Goal: Transaction & Acquisition: Purchase product/service

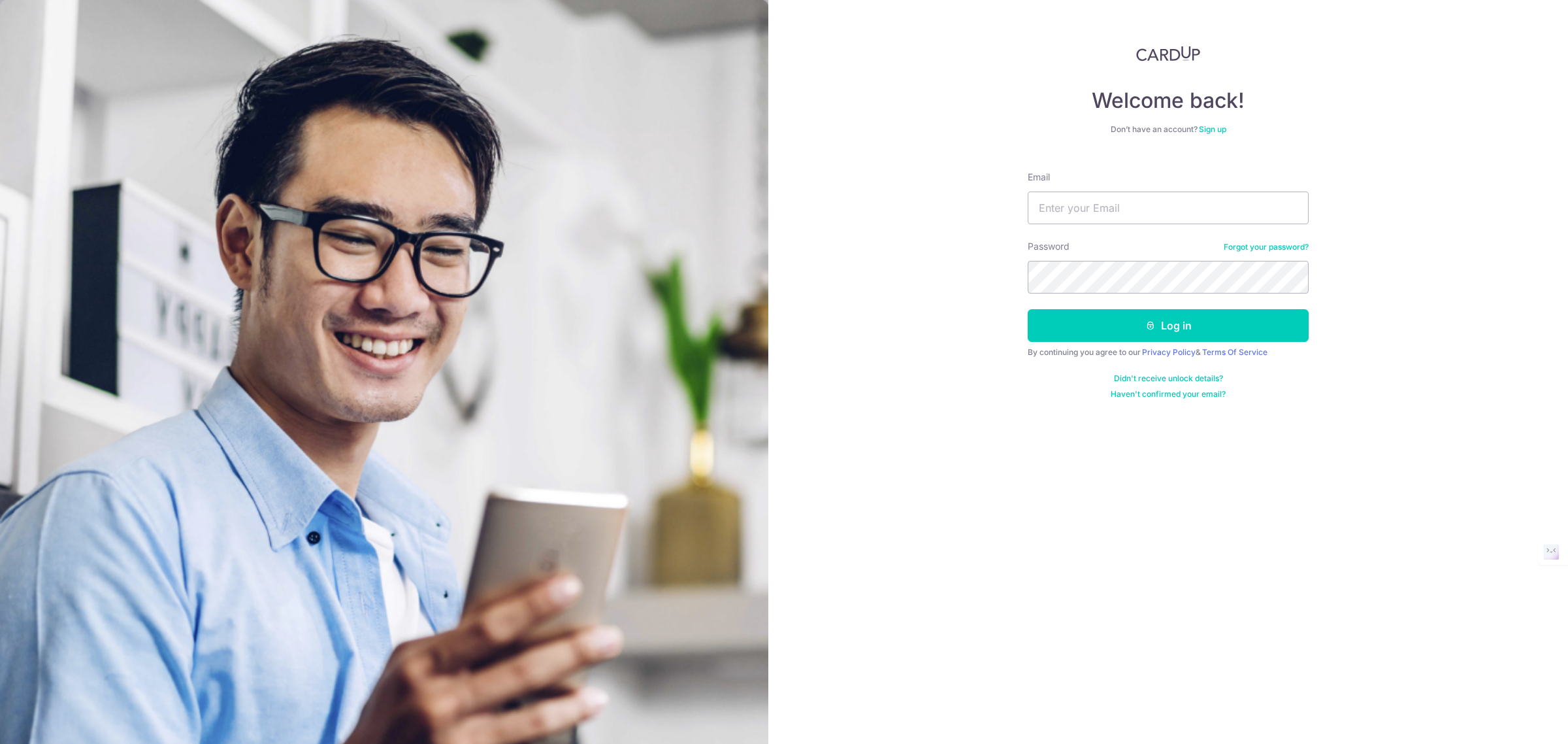
click at [1027, 200] on div "Welcome back! Don’t have an account? Sign up Email Password Forgot your passwor…" at bounding box center [1168, 372] width 800 height 744
click at [1050, 200] on input "Email" at bounding box center [1168, 207] width 281 height 32
type input "[EMAIL_ADDRESS][DOMAIN_NAME]"
click at [1093, 331] on button "Log in" at bounding box center [1168, 325] width 281 height 32
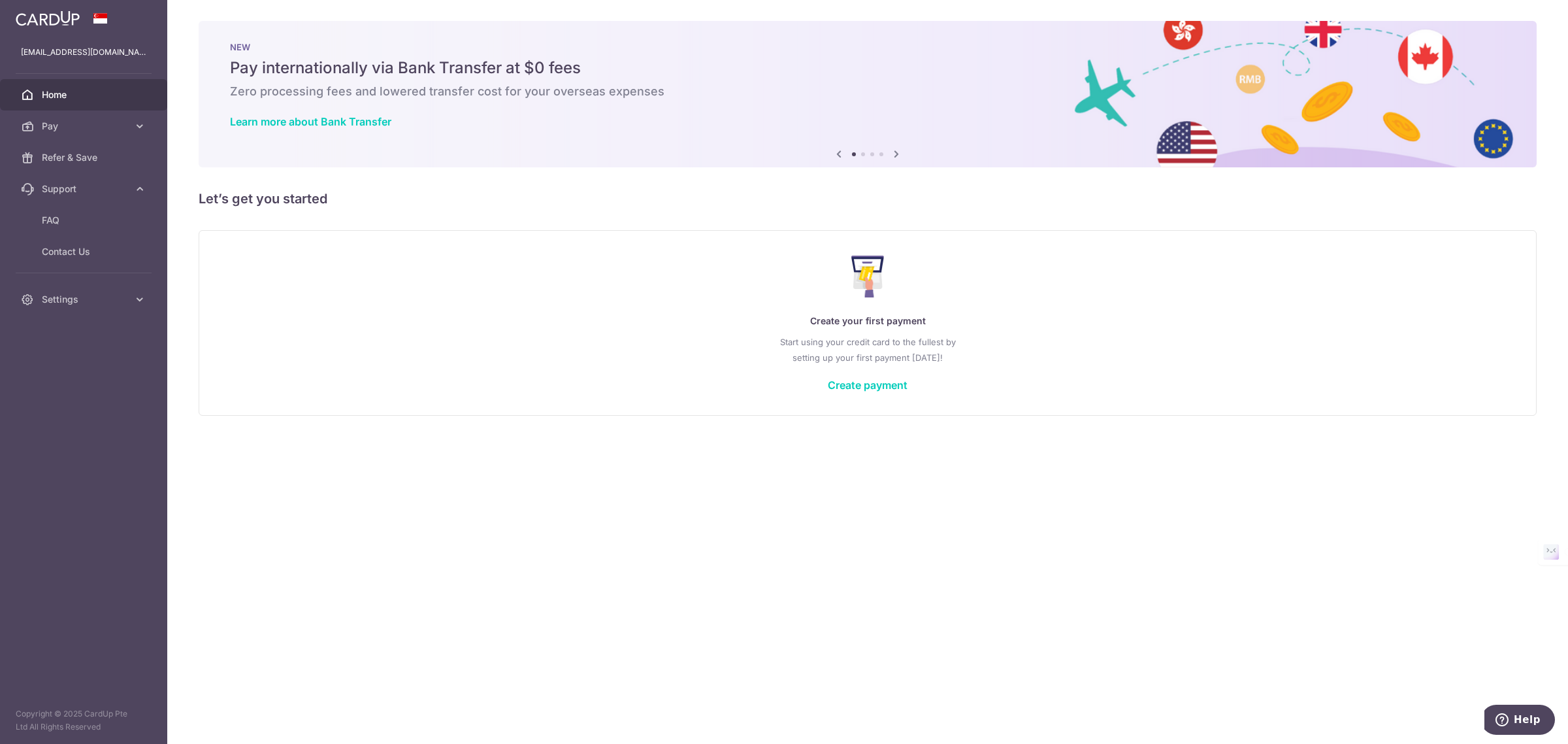
click at [125, 186] on span "Support" at bounding box center [84, 189] width 86 height 13
click at [126, 230] on div at bounding box center [792, 375] width 1584 height 751
click at [144, 221] on icon at bounding box center [140, 220] width 13 height 13
click at [74, 252] on span "Account" at bounding box center [84, 251] width 86 height 13
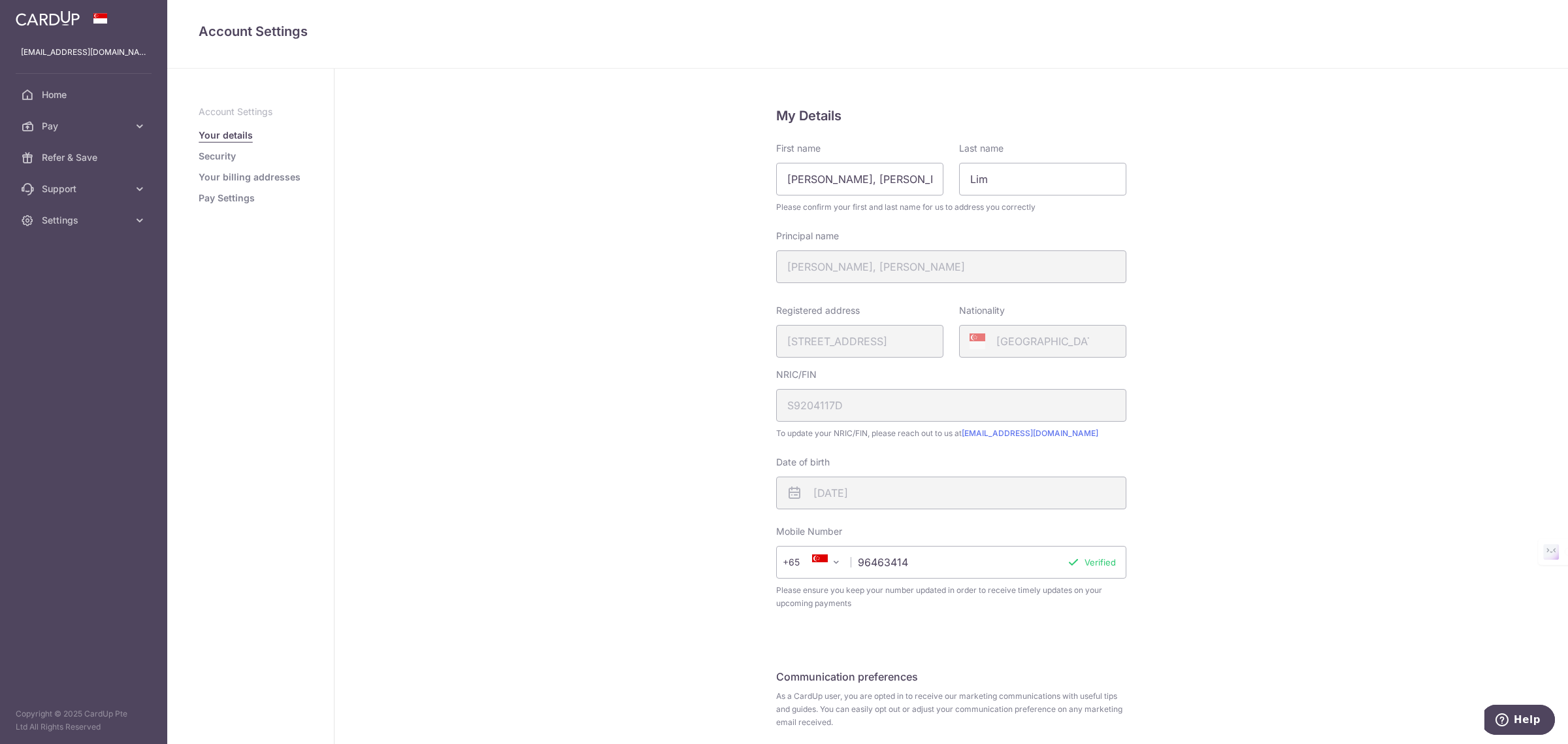
click at [229, 206] on aside "Account Settings Your details Security Your billing addresses Pay Settings" at bounding box center [251, 406] width 167 height 675
click at [226, 198] on link "Pay Settings" at bounding box center [226, 198] width 56 height 13
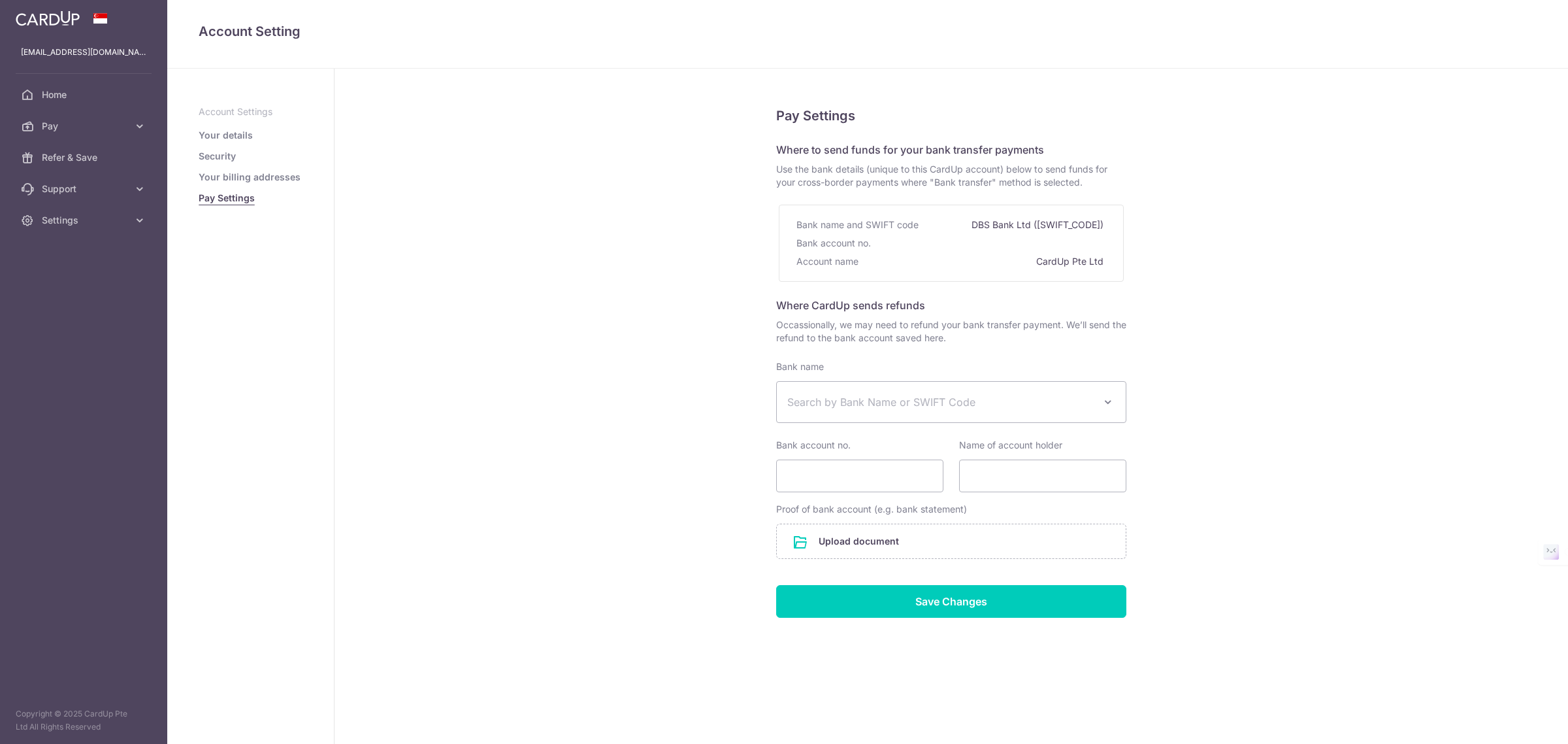
select select
click at [105, 125] on span "Pay" at bounding box center [84, 126] width 86 height 13
click at [63, 231] on link "Cards" at bounding box center [84, 220] width 167 height 31
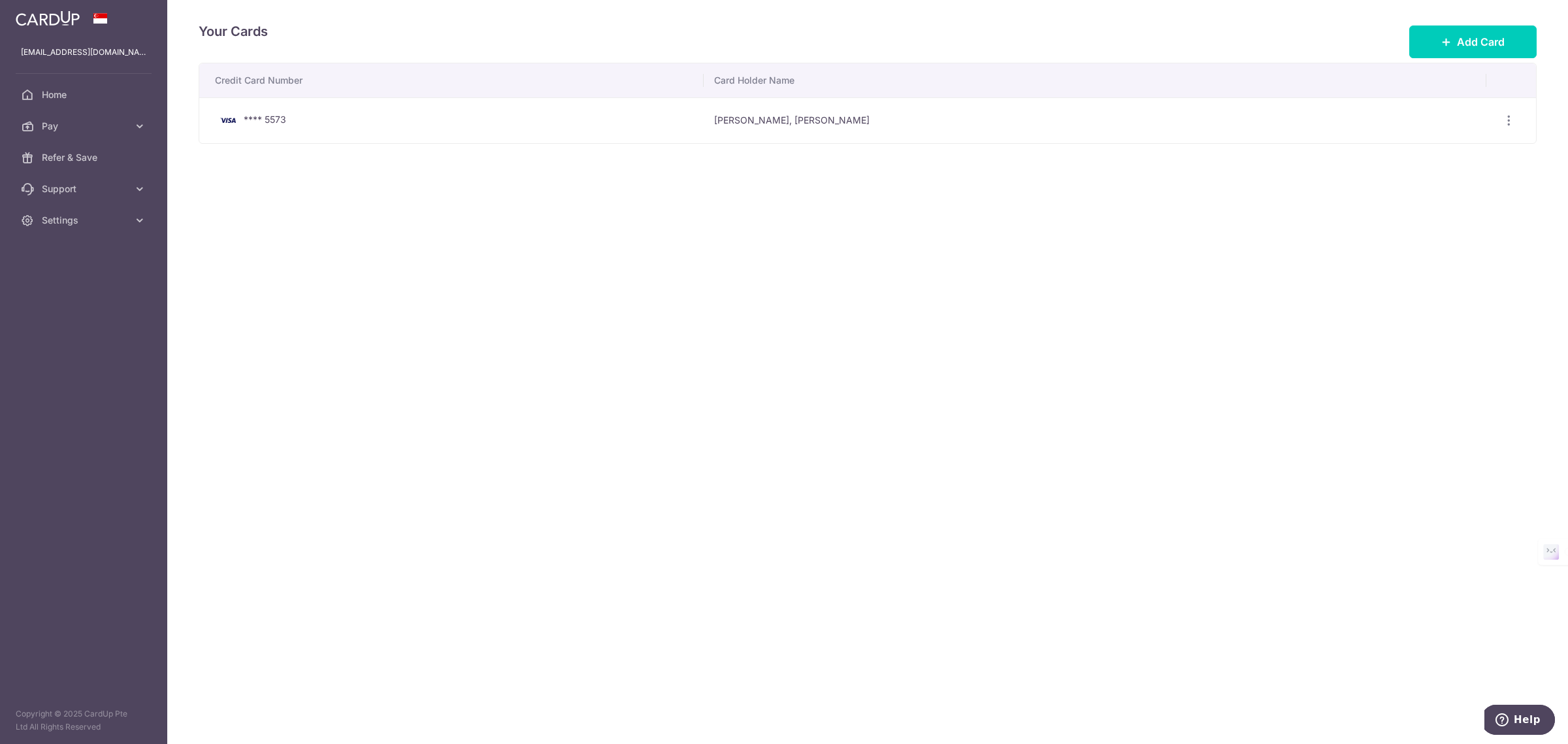
click at [674, 113] on div "**** 5573" at bounding box center [454, 120] width 478 height 16
click at [1510, 123] on icon "button" at bounding box center [1509, 120] width 14 height 14
click at [1437, 163] on span "View/Edit" at bounding box center [1465, 156] width 89 height 16
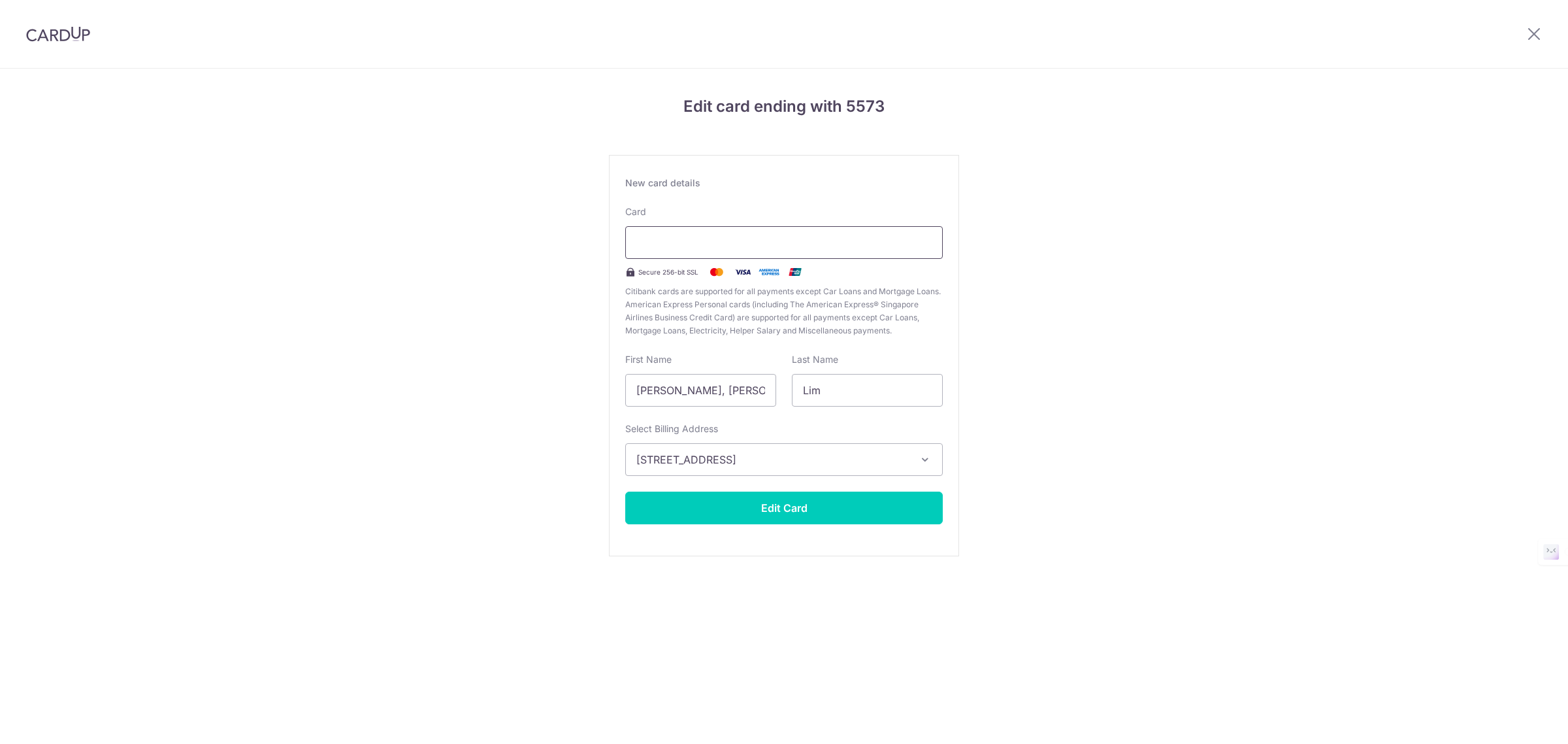
click at [707, 250] on div at bounding box center [784, 242] width 317 height 32
click at [1085, 216] on div "Edit card ending with 5573 New card details Card Secure 256-bit SSL Citibank ca…" at bounding box center [784, 343] width 1568 height 549
click at [449, 292] on div "Edit card ending with 5573 New card details Card Secure 256-bit SSL Citibank ca…" at bounding box center [784, 343] width 1568 height 549
click at [939, 449] on button "37 Hougang Avenue 7, #15-01, Singapore, Singapore, Singapore-538803" at bounding box center [784, 459] width 317 height 32
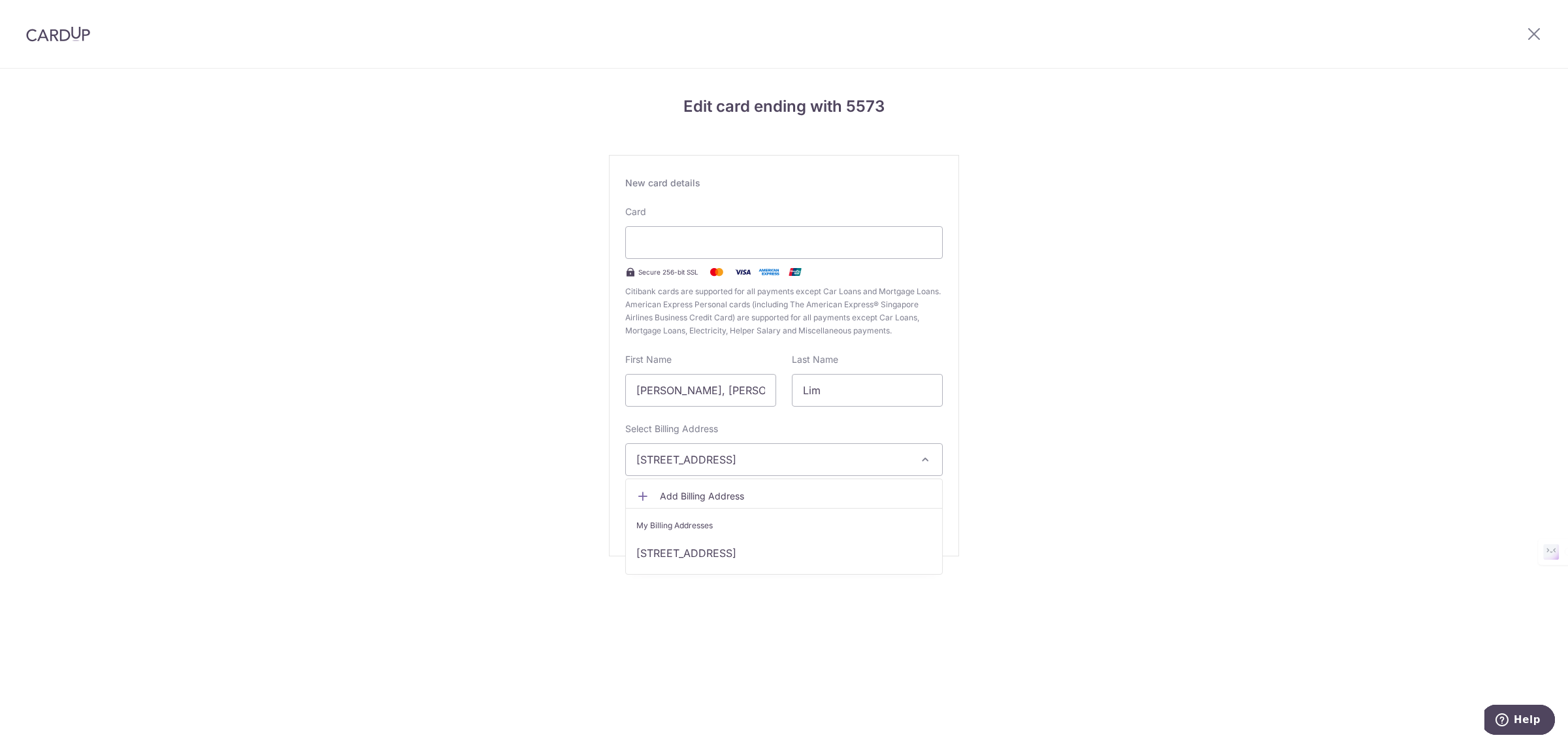
click at [1000, 452] on div "Edit card ending with 5573 New card details Card Secure 256-bit SSL Citibank ca…" at bounding box center [784, 343] width 1568 height 549
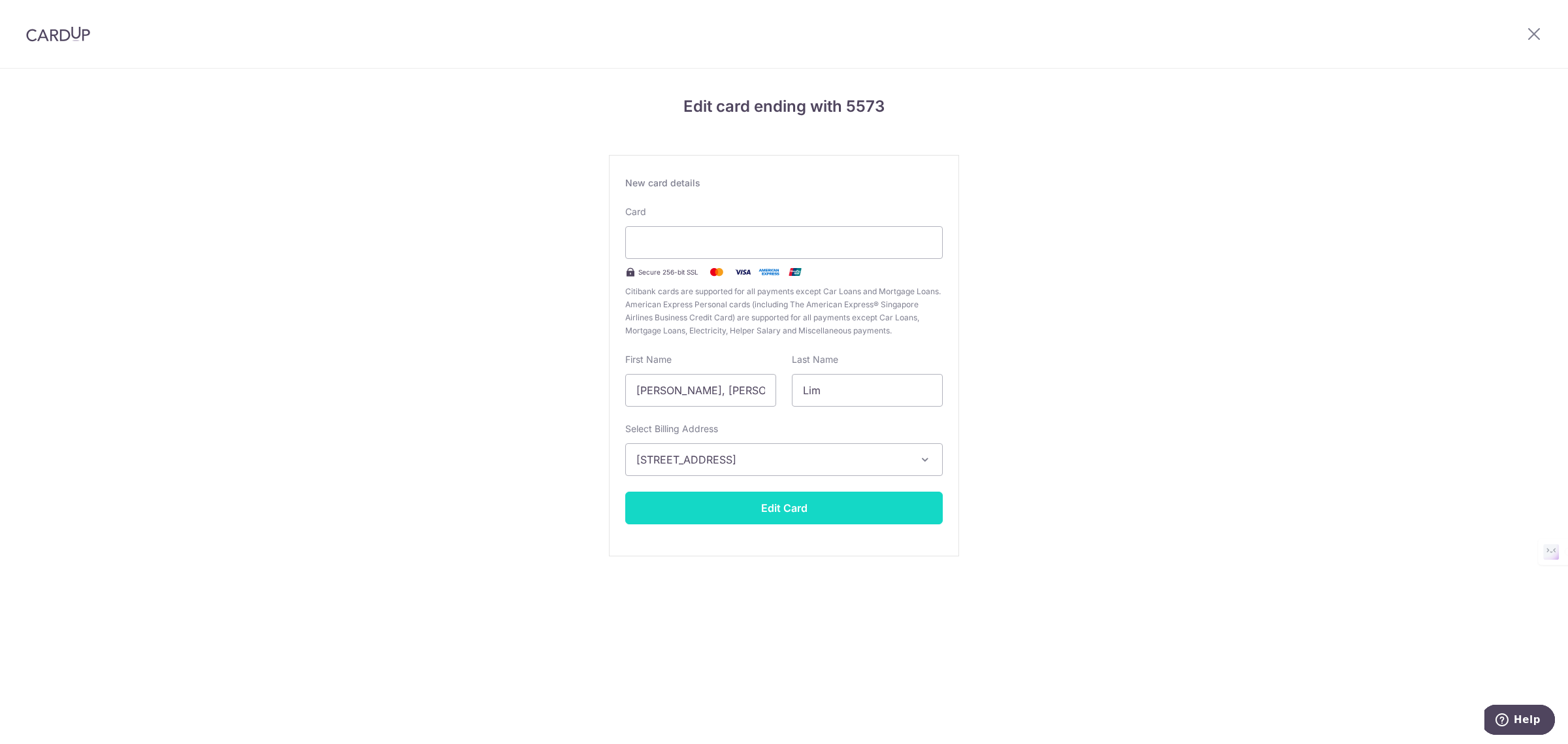
click at [740, 507] on button "Edit Card" at bounding box center [784, 508] width 317 height 32
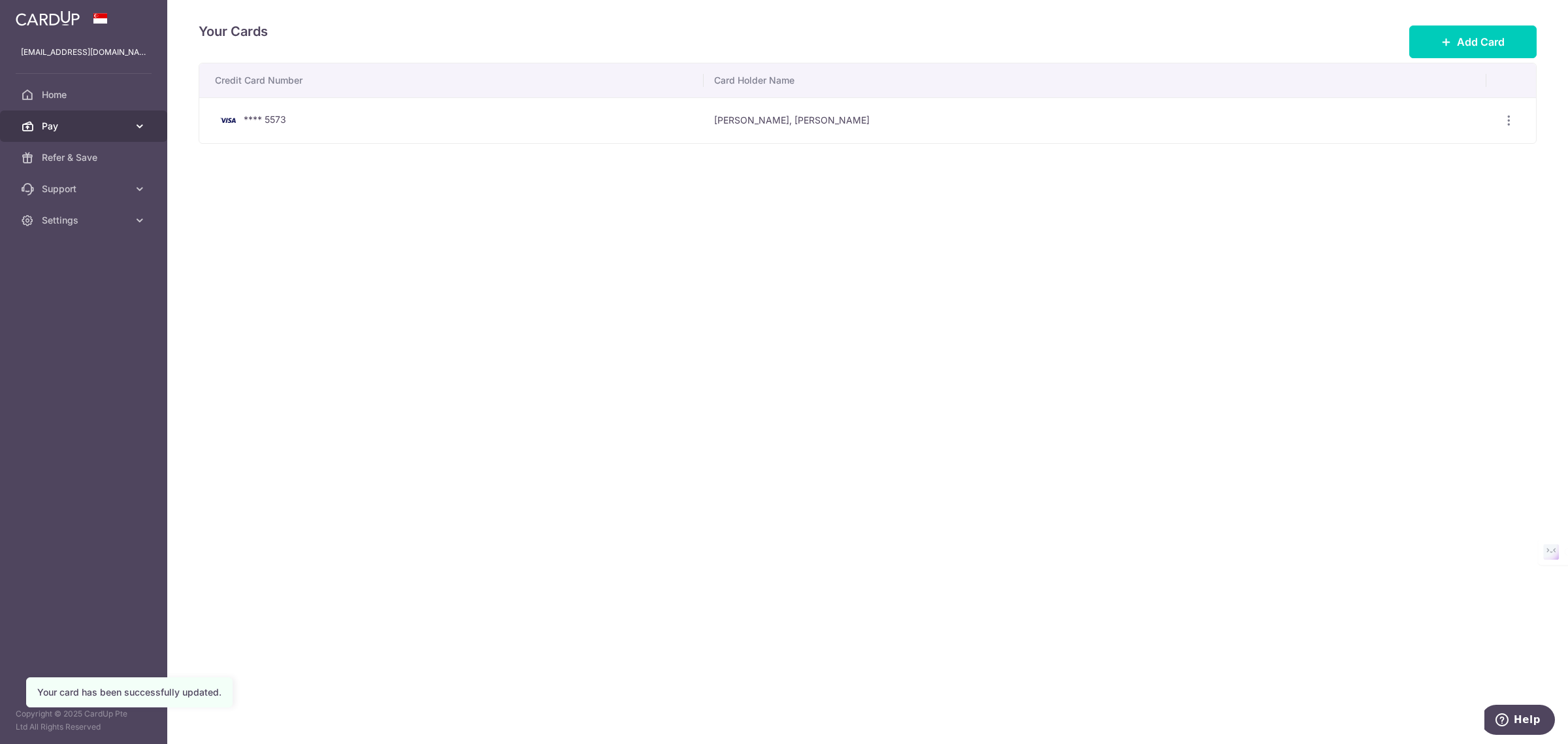
click at [98, 122] on span "Pay" at bounding box center [84, 126] width 86 height 13
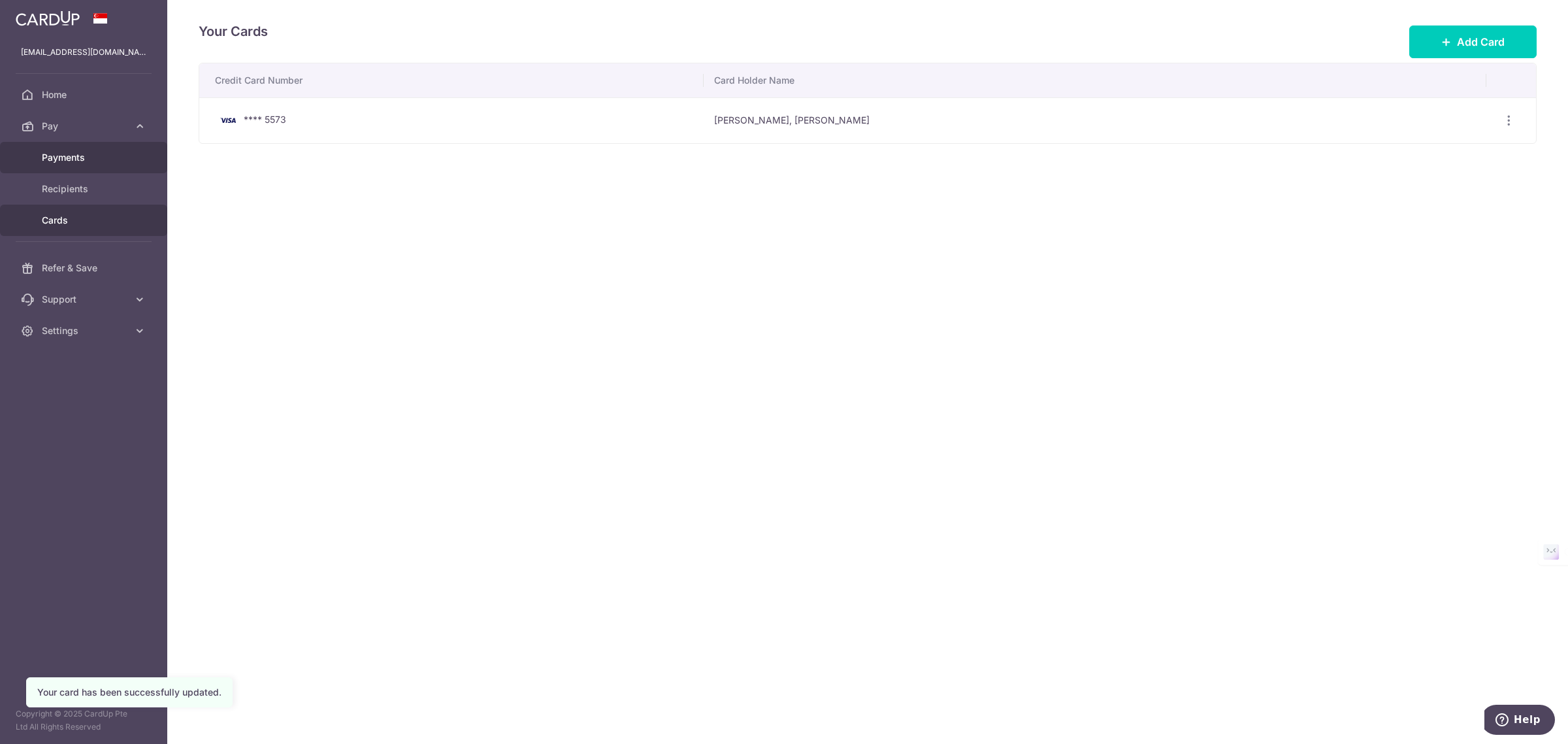
click at [93, 165] on link "Payments" at bounding box center [84, 157] width 167 height 31
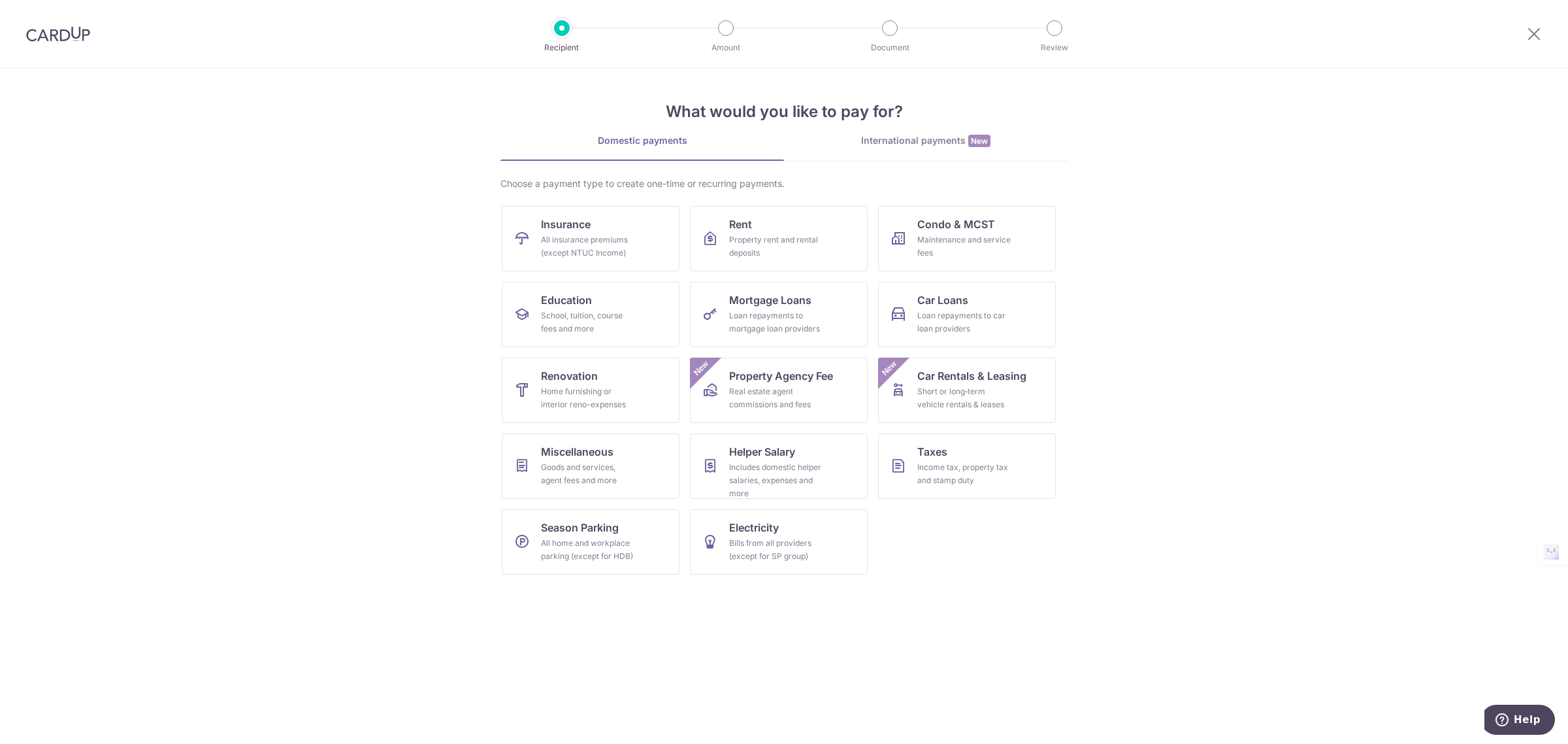
click at [348, 252] on section "What would you like to pay for? Domestic payments International payments New Ch…" at bounding box center [784, 406] width 1568 height 675
click at [608, 227] on link "Insurance All insurance premiums (except NTUC Income)" at bounding box center [590, 239] width 178 height 66
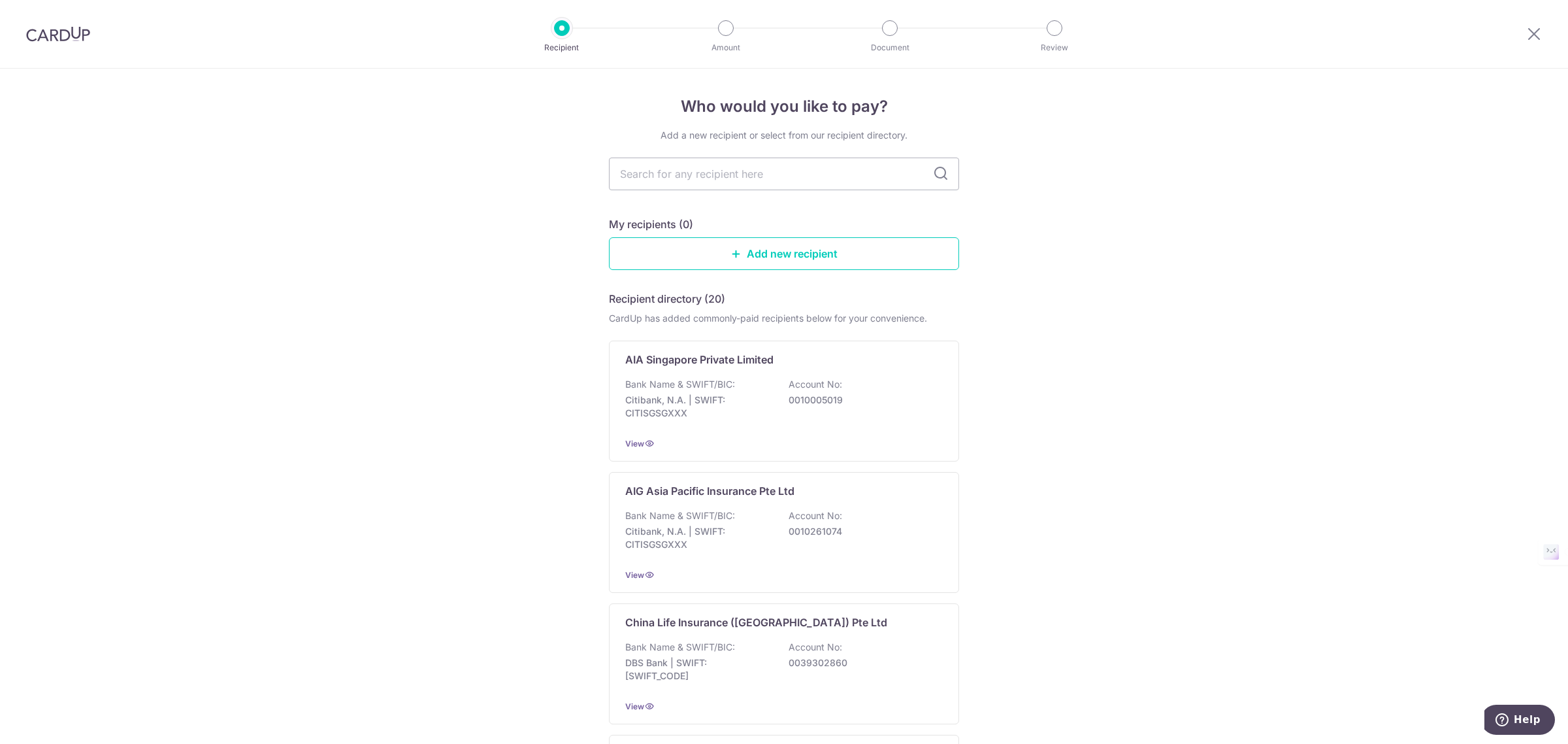
click at [717, 165] on input "text" at bounding box center [784, 174] width 351 height 32
click at [678, 170] on input "text" at bounding box center [784, 174] width 351 height 32
click at [657, 170] on input "text" at bounding box center [784, 174] width 351 height 32
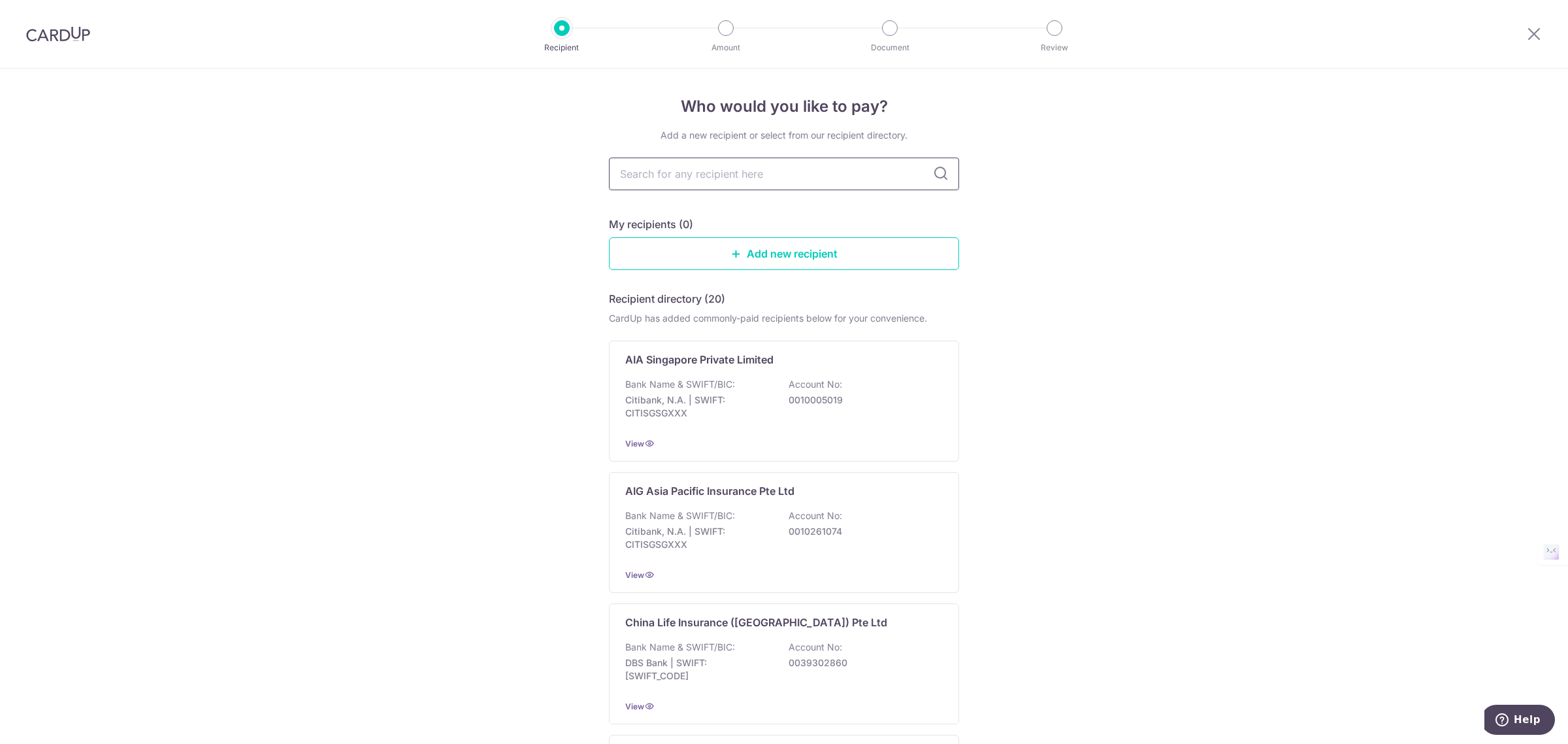
click at [657, 170] on input "text" at bounding box center [784, 174] width 351 height 32
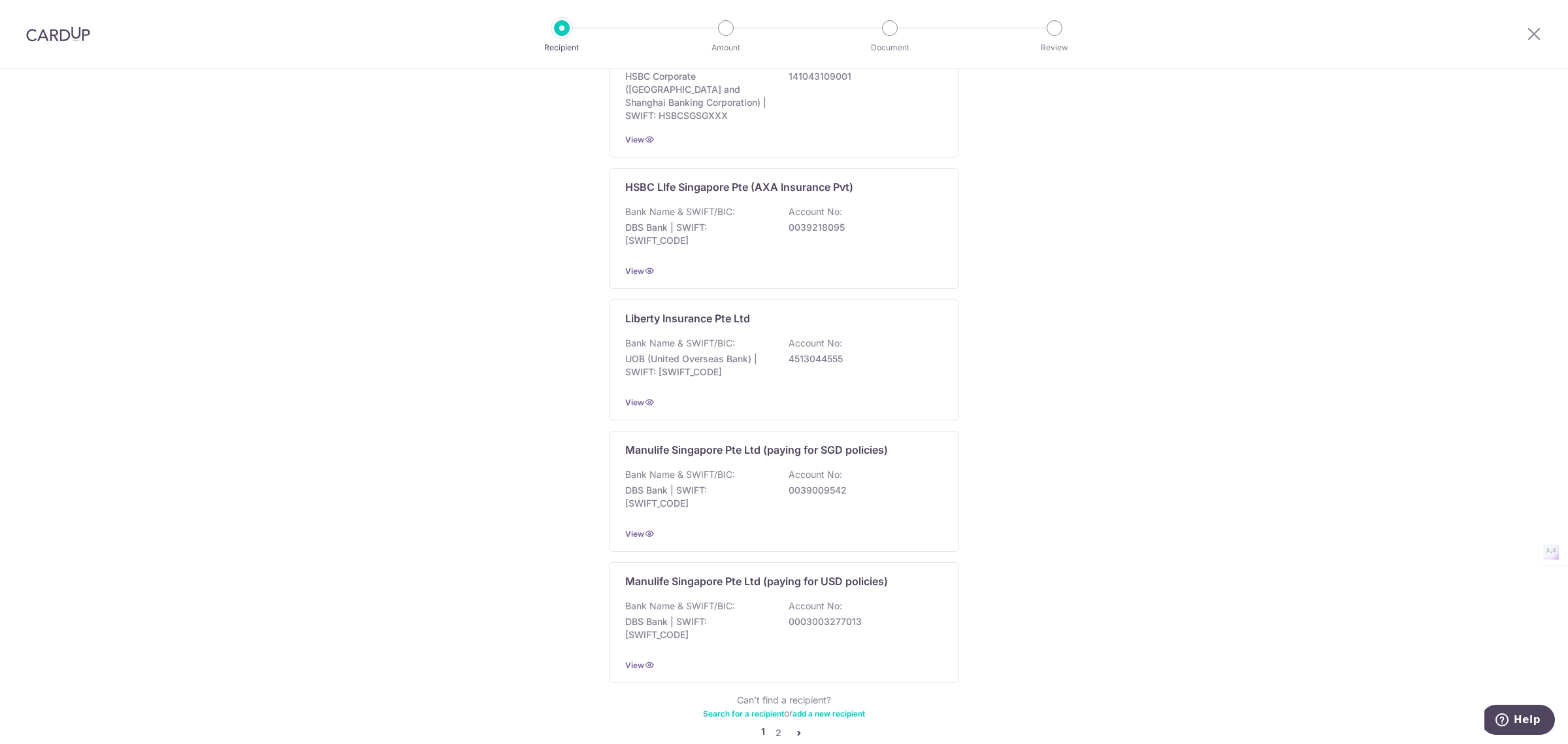
scroll to position [1045, 0]
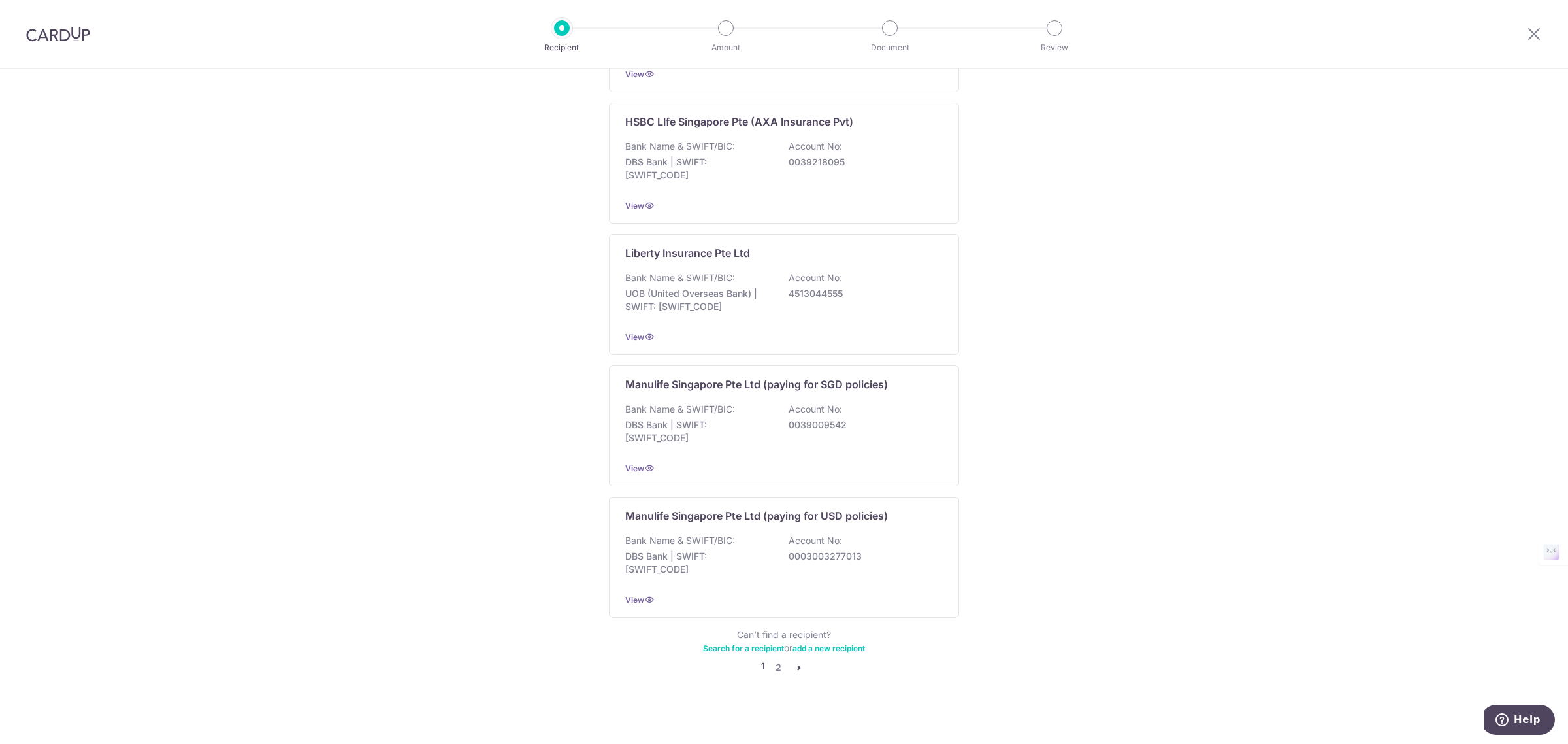
click at [794, 662] on icon "pager" at bounding box center [799, 667] width 10 height 10
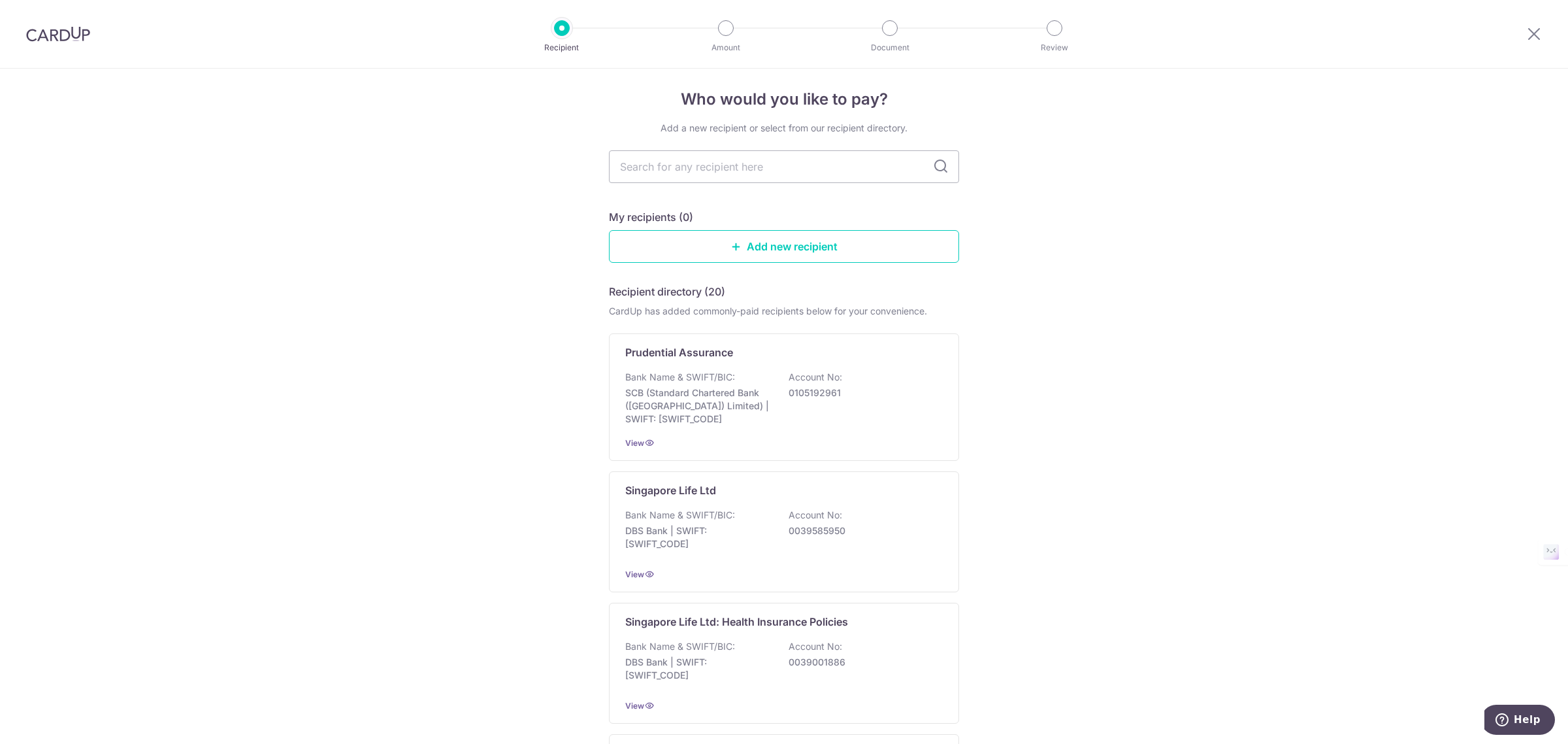
scroll to position [0, 0]
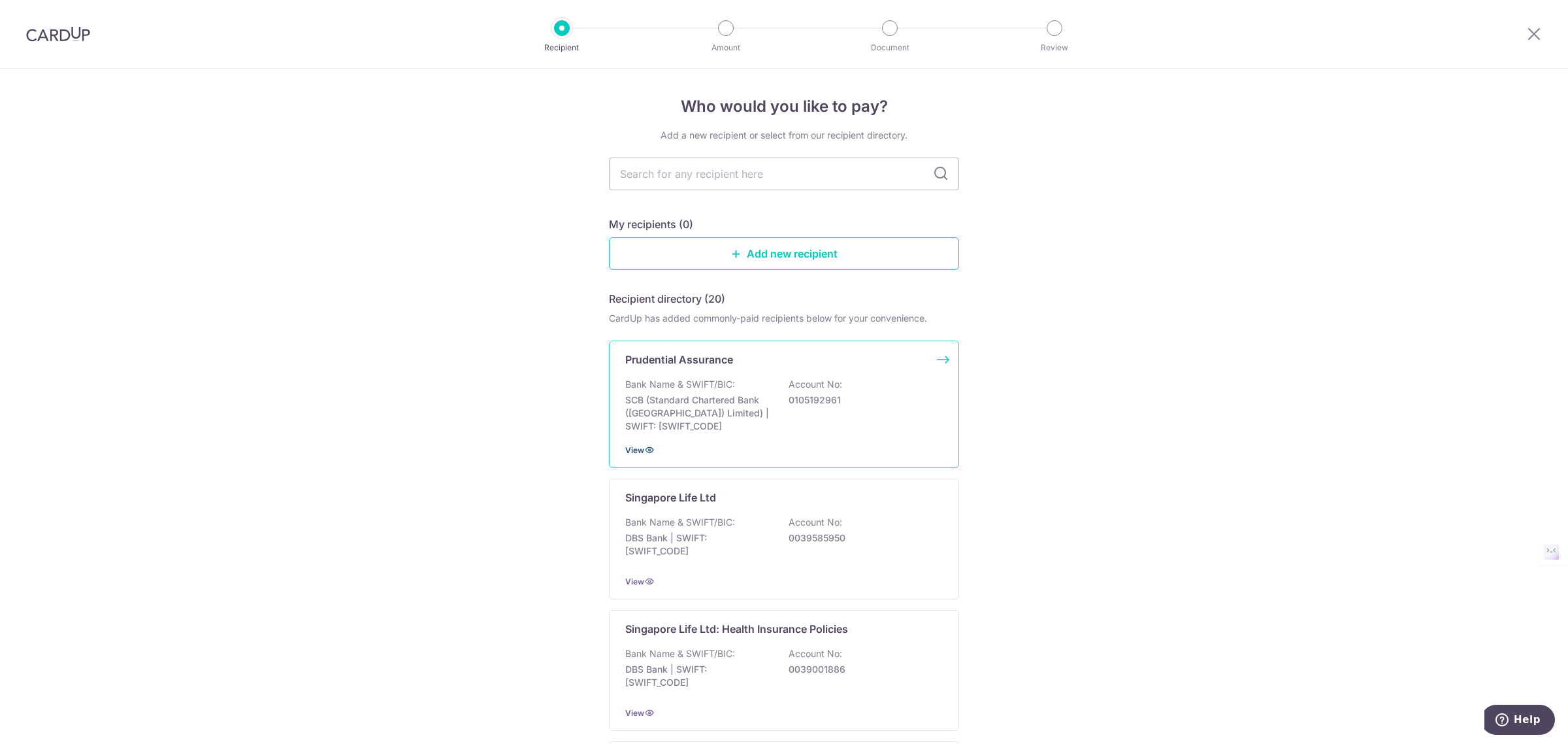
click at [631, 447] on span "View" at bounding box center [635, 450] width 19 height 10
click at [68, 30] on img at bounding box center [58, 34] width 64 height 16
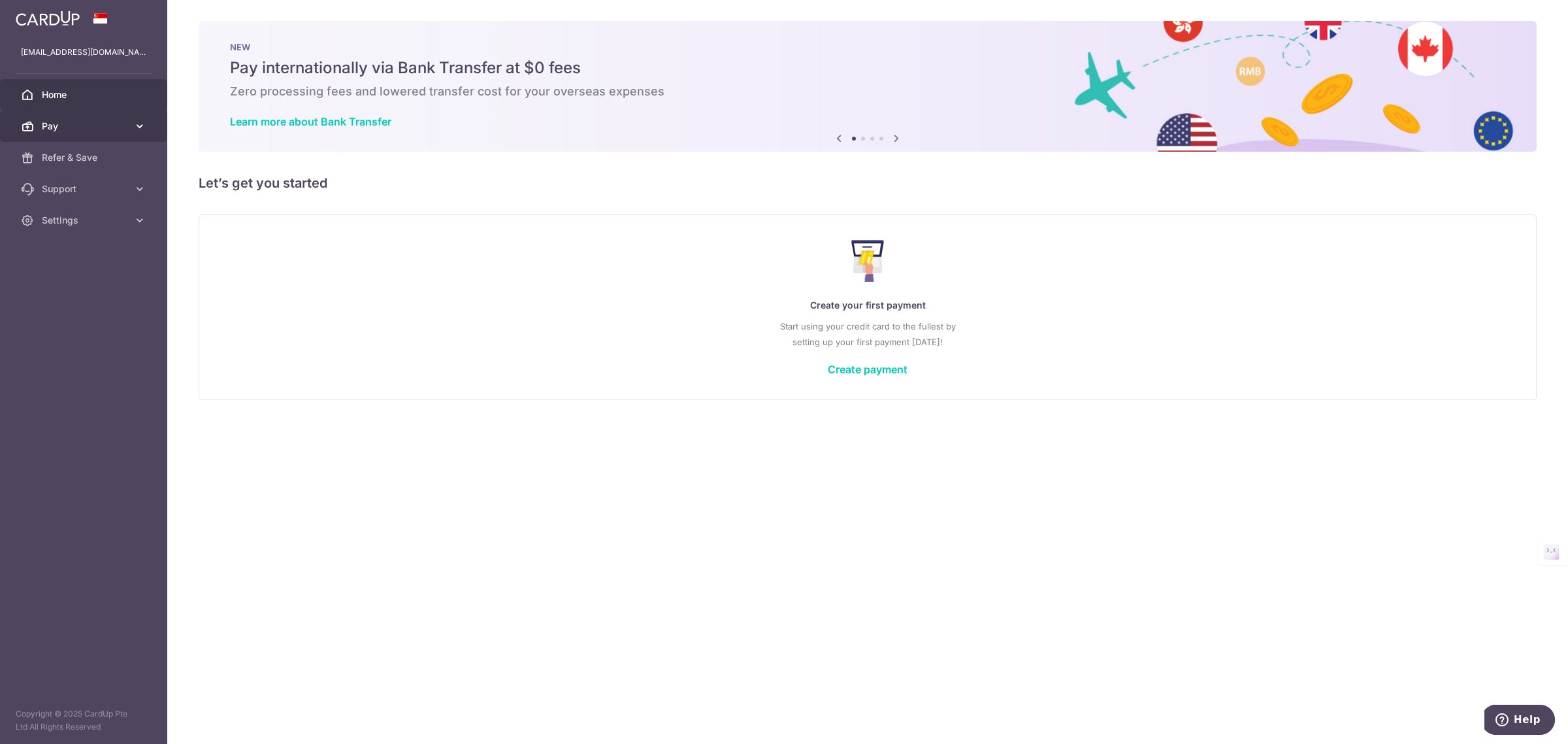
click at [100, 126] on span "Pay" at bounding box center [84, 126] width 86 height 13
click at [104, 128] on span "Pay" at bounding box center [84, 126] width 86 height 13
click at [894, 364] on link "Create payment" at bounding box center [868, 369] width 80 height 13
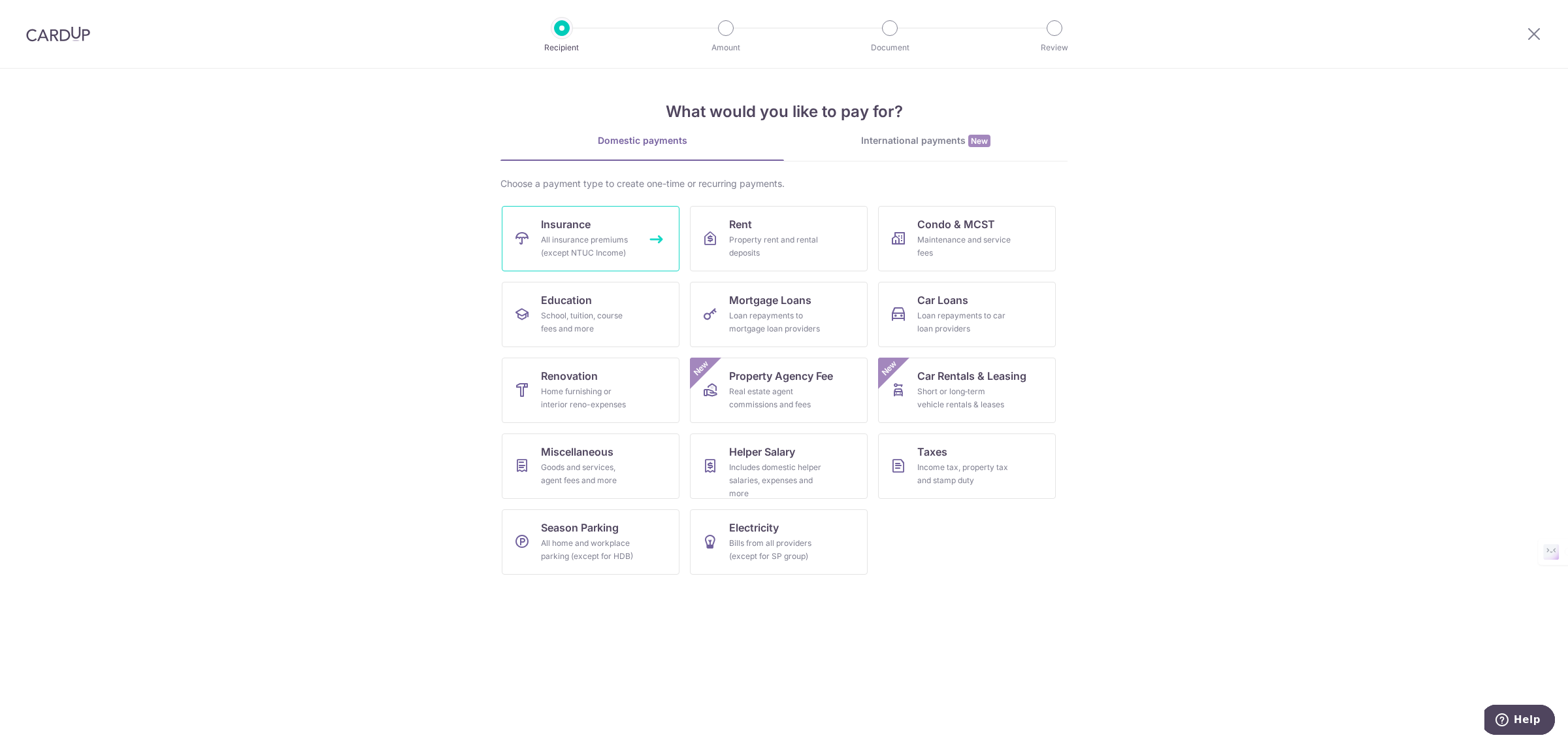
click at [563, 252] on div "All insurance premiums (except NTUC Income)" at bounding box center [588, 246] width 94 height 26
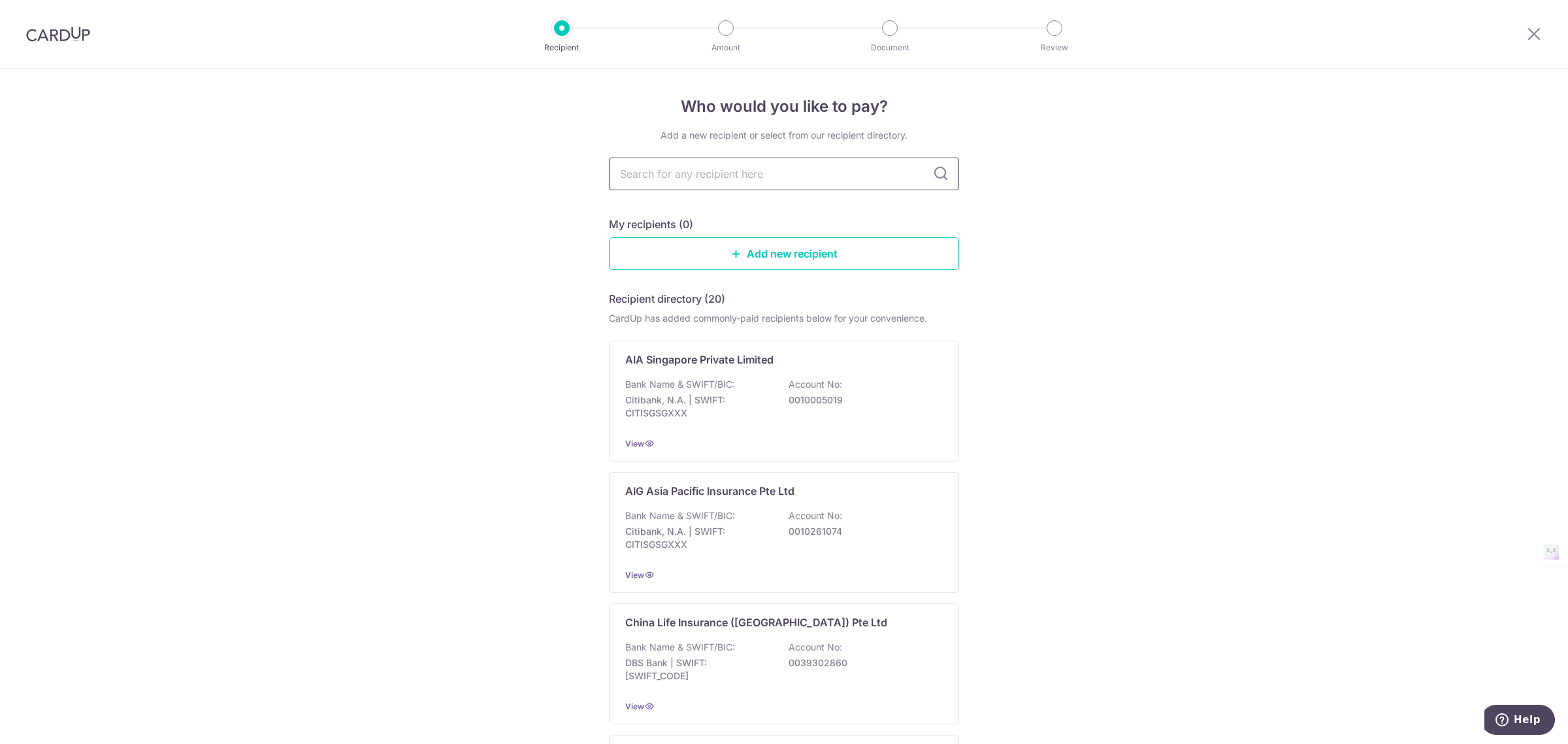
click at [710, 182] on input "text" at bounding box center [784, 174] width 351 height 32
type input "prude"
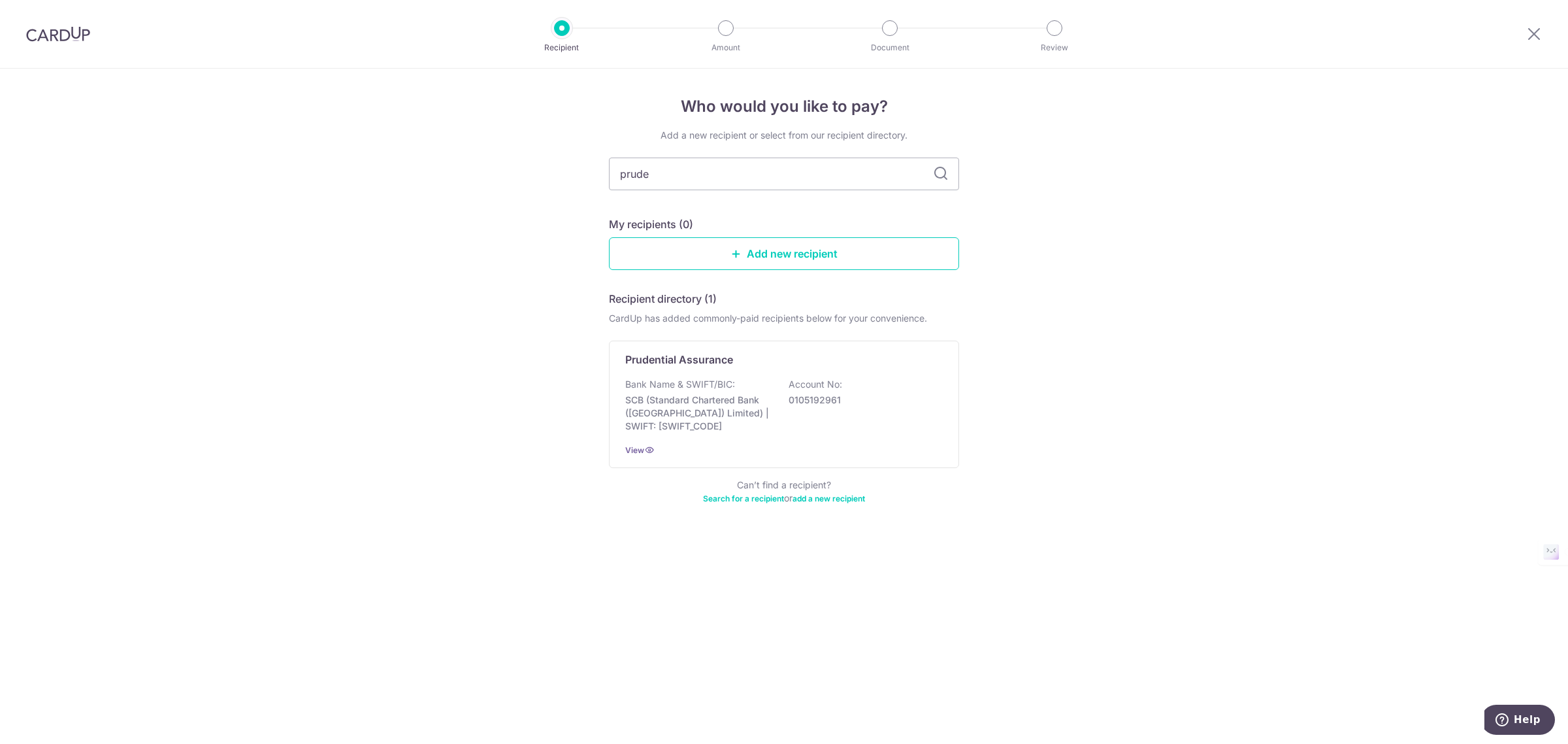
click at [756, 184] on input "prude" at bounding box center [784, 174] width 351 height 32
click at [779, 427] on div "Bank Name & SWIFT/BIC: SCB (Standard Chartered Bank (Singapore) Limited) | SWIF…" at bounding box center [784, 404] width 317 height 55
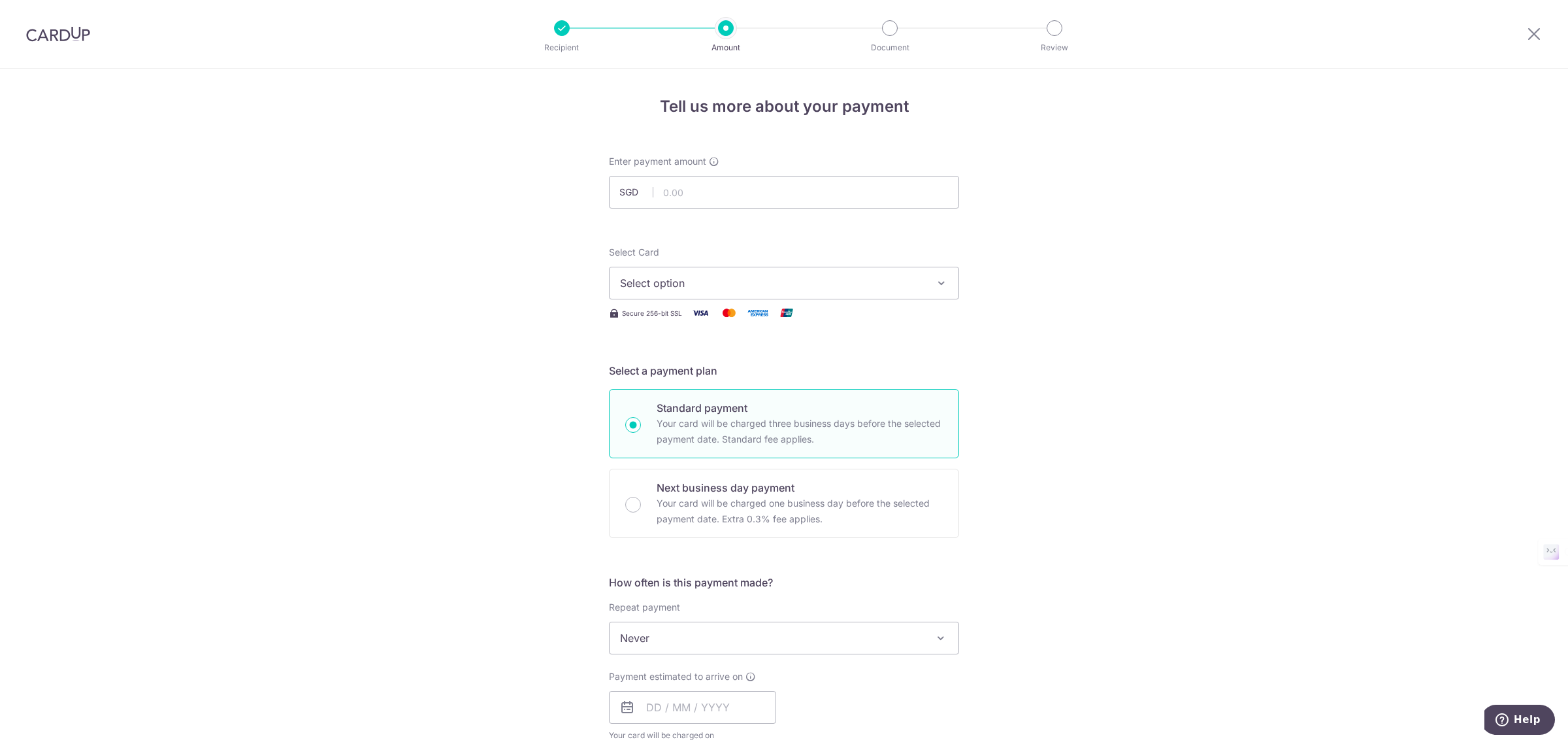
click at [756, 281] on span "Select option" at bounding box center [772, 283] width 304 height 16
click at [424, 303] on div "Tell us more about your payment Enter payment amount SGD Select Card Select opt…" at bounding box center [784, 660] width 1568 height 1182
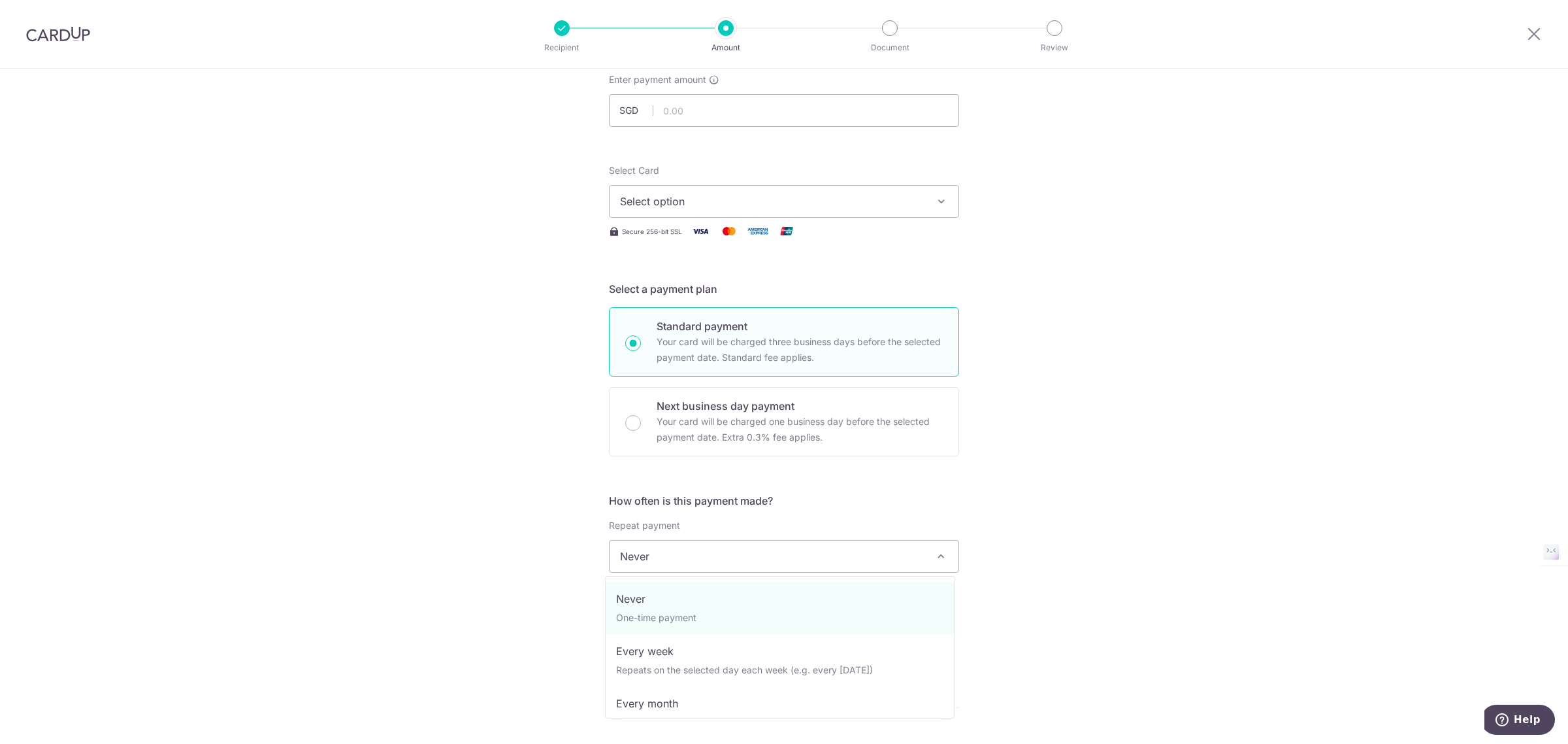
click at [707, 557] on span "Never" at bounding box center [784, 556] width 349 height 31
click at [484, 559] on div "Tell us more about your payment Enter payment amount SGD Select Card Select opt…" at bounding box center [784, 578] width 1568 height 1182
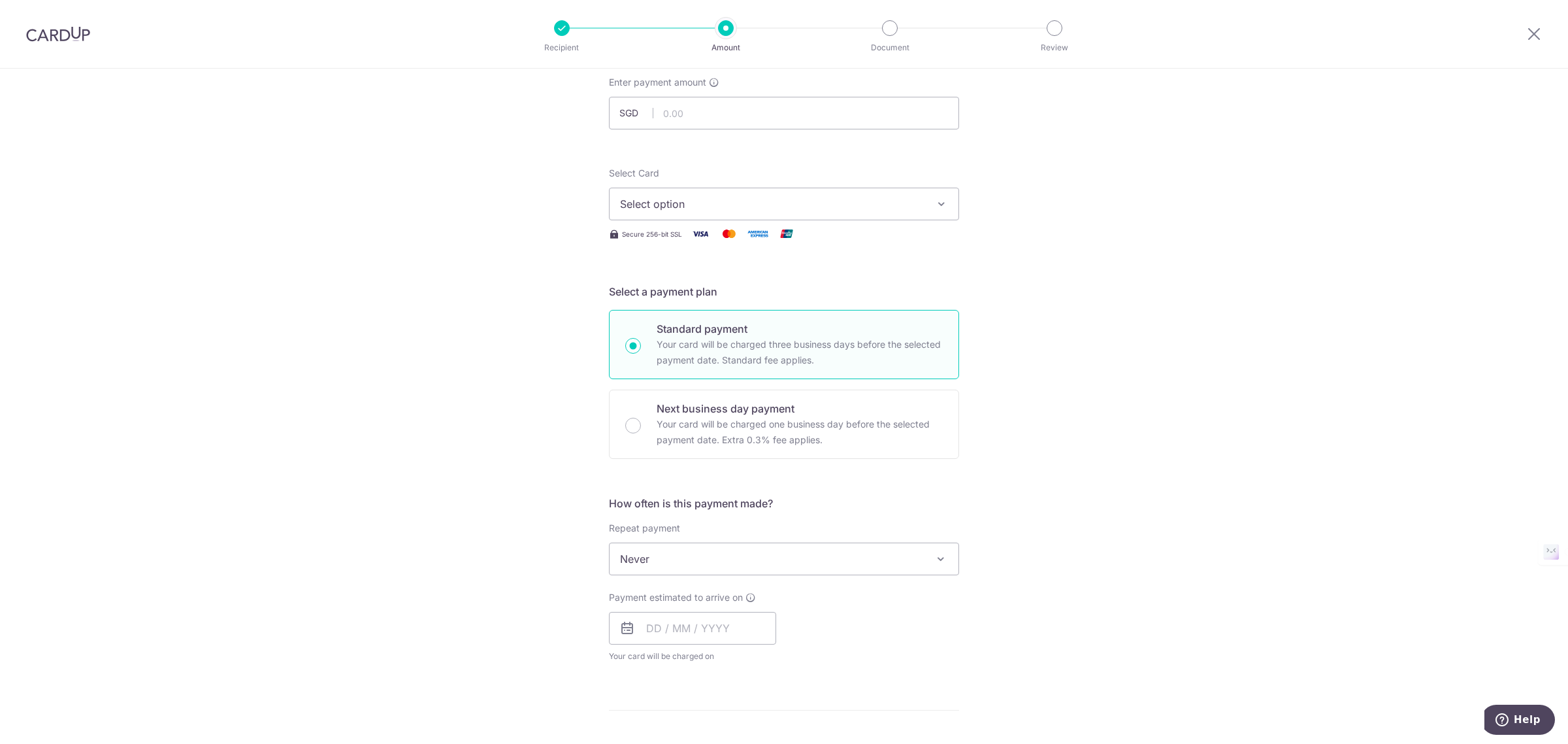
scroll to position [0, 0]
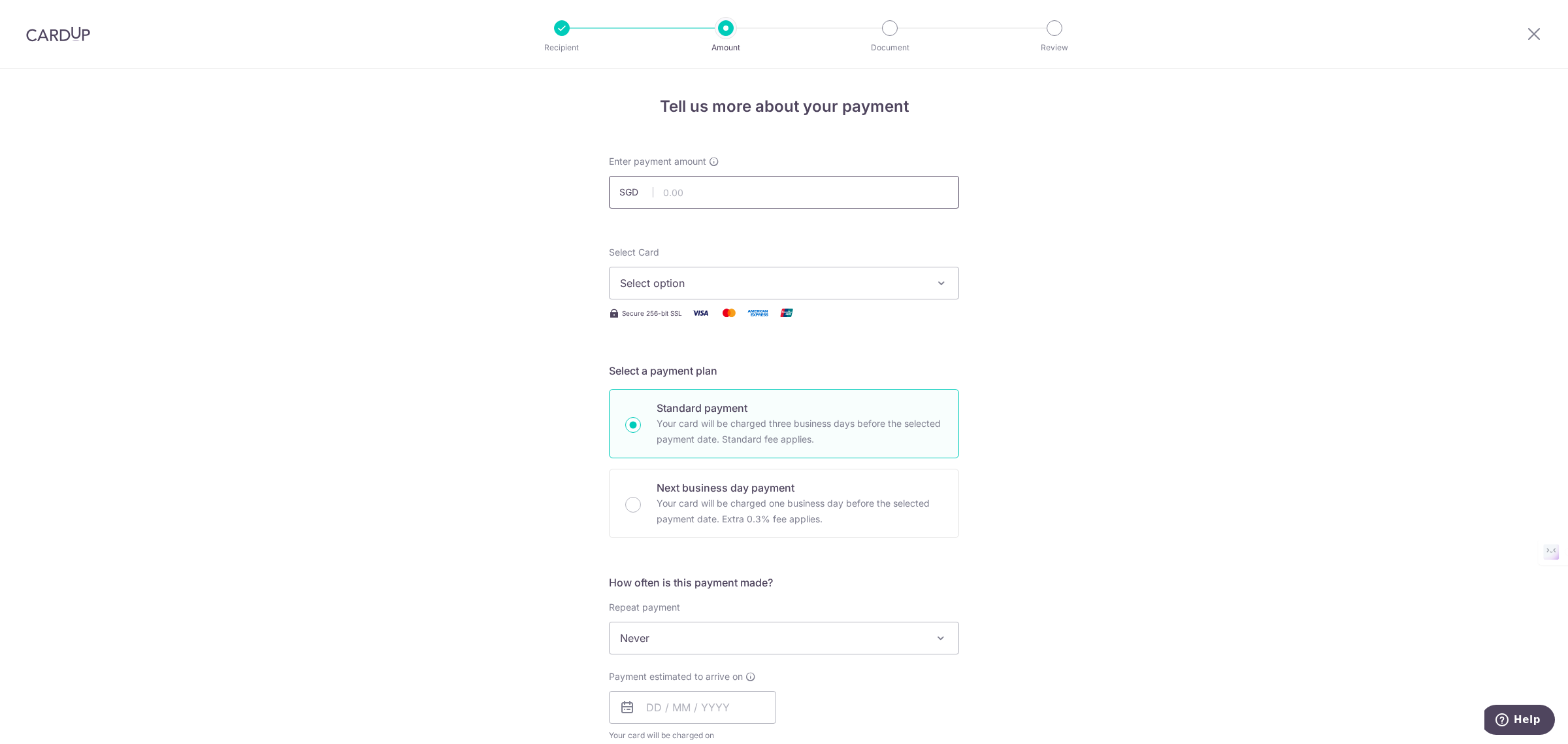
click at [718, 187] on input "text" at bounding box center [784, 192] width 351 height 32
click at [684, 275] on span "Select option" at bounding box center [772, 283] width 304 height 16
click at [399, 223] on div "Tell us more about your payment Enter payment amount SGD Select Card Select opt…" at bounding box center [784, 660] width 1568 height 1182
click at [755, 187] on input "text" at bounding box center [784, 192] width 351 height 32
click at [672, 286] on span "Select option" at bounding box center [772, 283] width 304 height 16
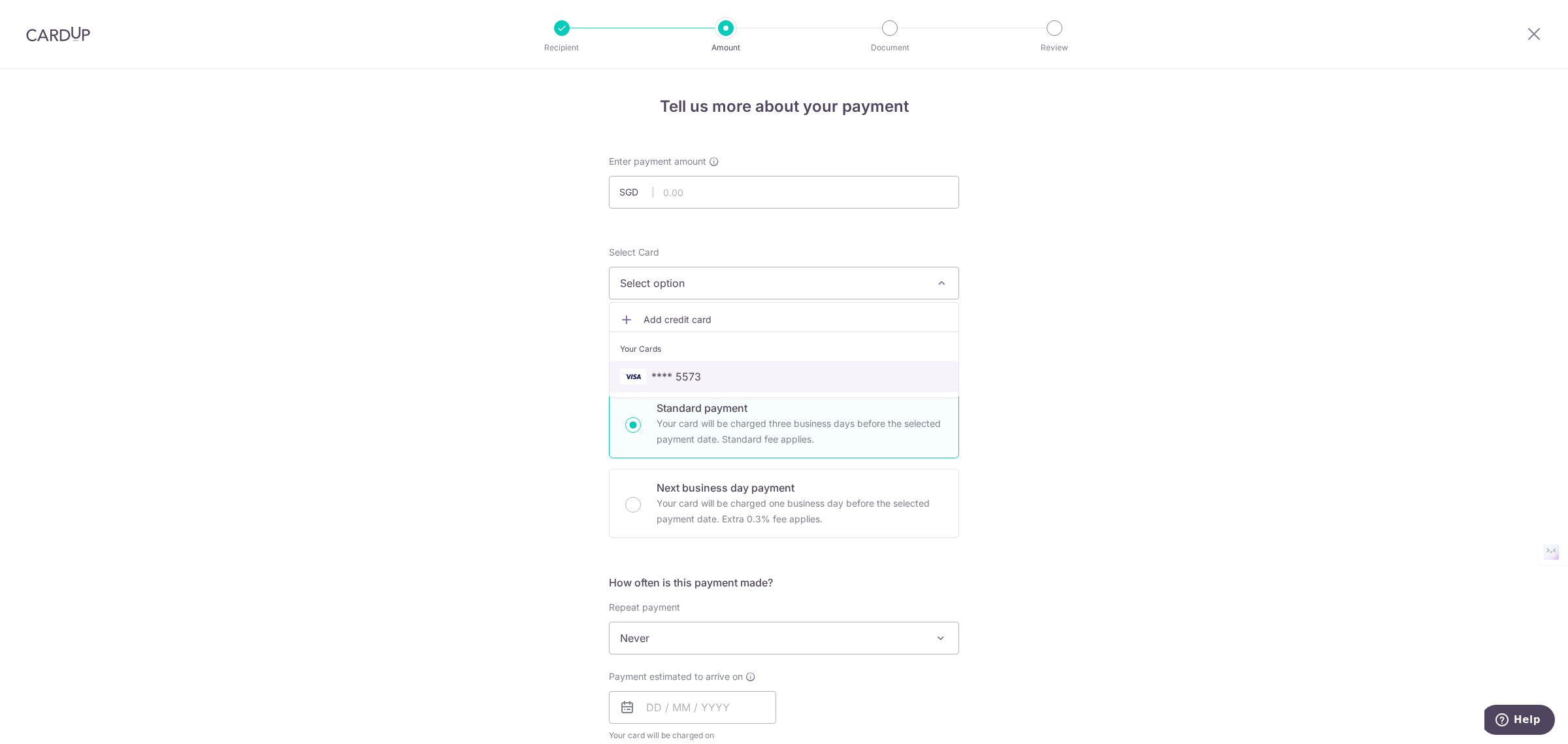
click at [704, 374] on span "**** 5573" at bounding box center [784, 376] width 328 height 16
click at [706, 206] on input "text" at bounding box center [784, 192] width 351 height 32
click at [485, 262] on div "Tell us more about your payment Enter payment amount SGD 4800 Select Card **** …" at bounding box center [784, 660] width 1568 height 1182
type input "4,800.00"
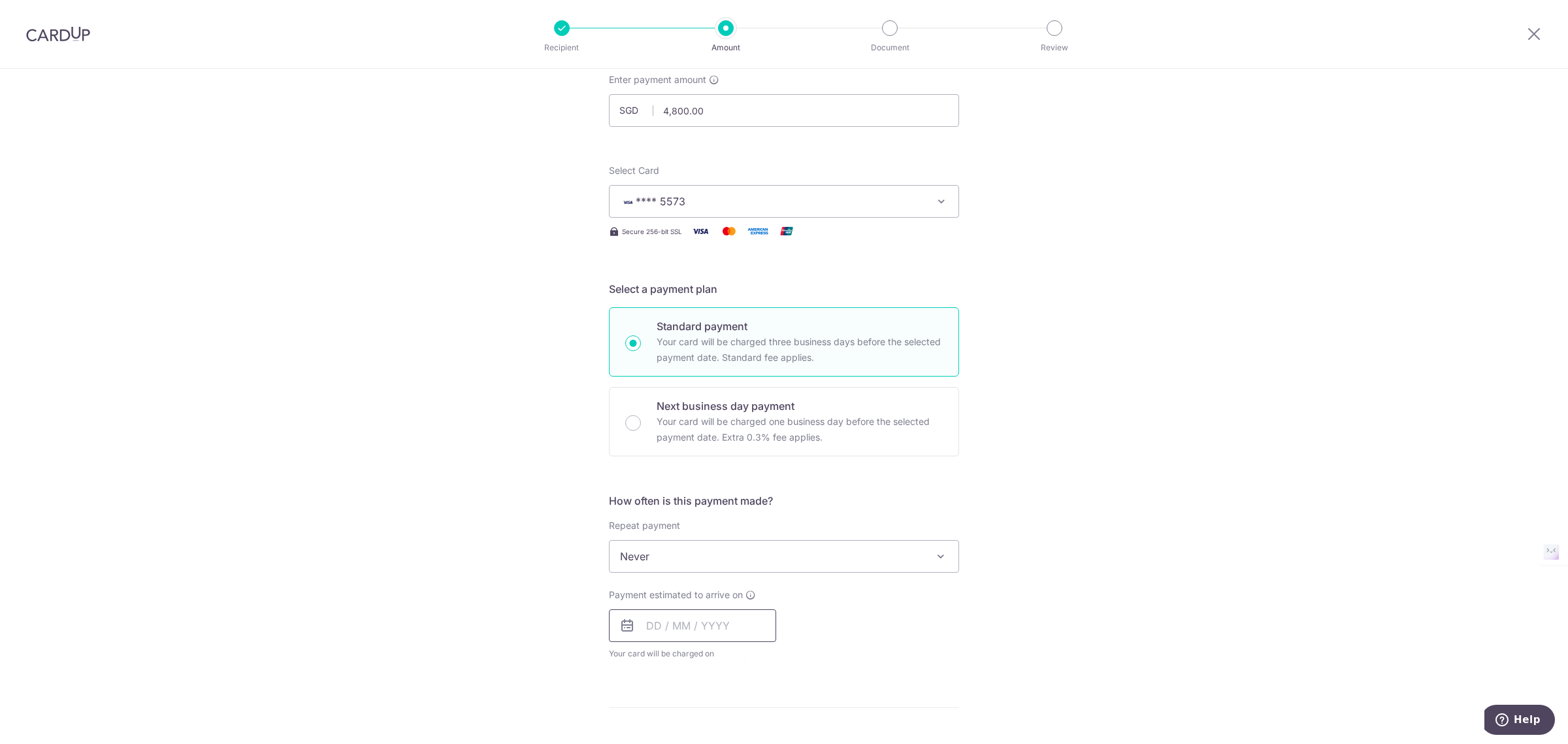
click at [638, 623] on input "text" at bounding box center [693, 625] width 167 height 32
click at [420, 566] on div "Tell us more about your payment Enter payment amount SGD 4,800.00 4800.00 Selec…" at bounding box center [784, 578] width 1568 height 1182
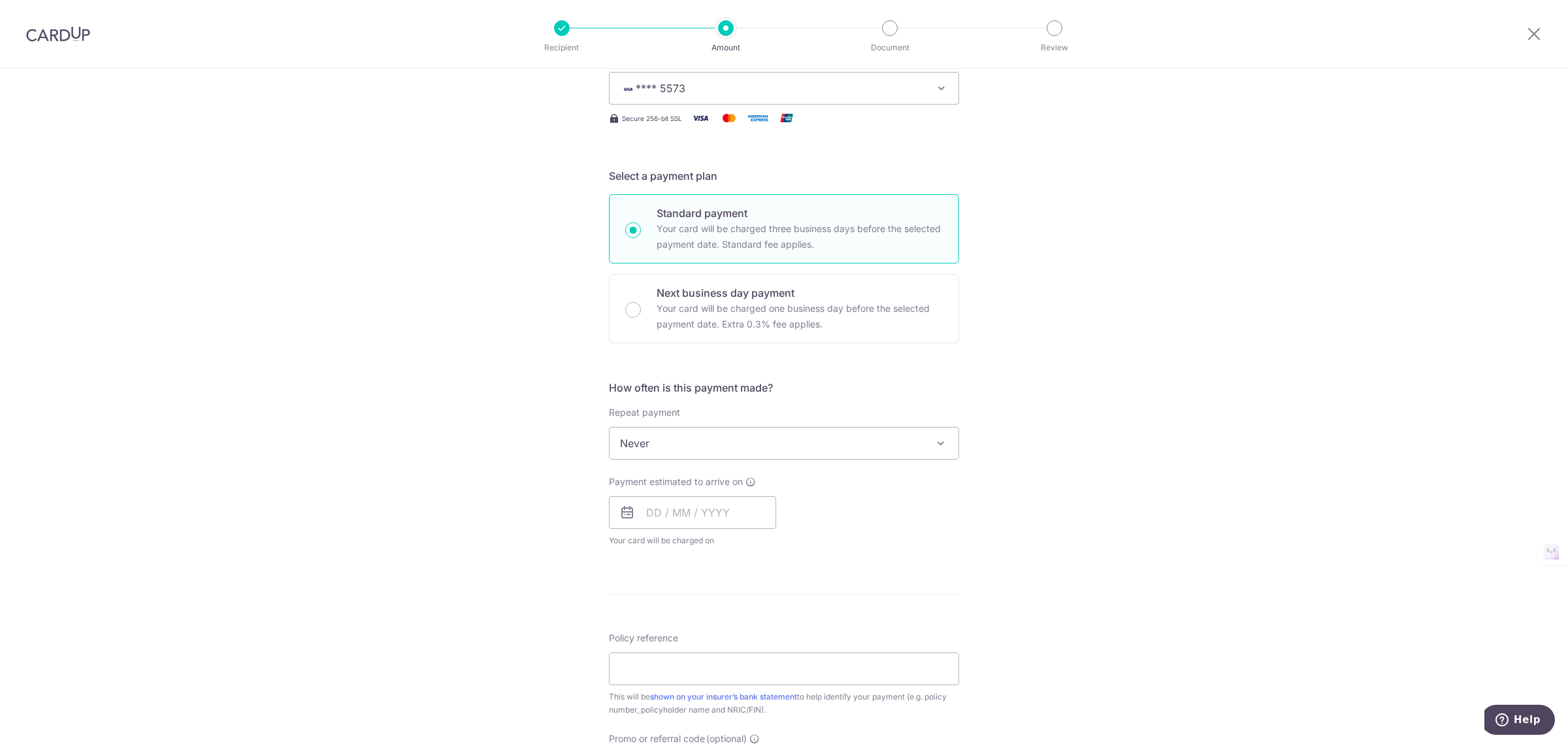
scroll to position [327, 0]
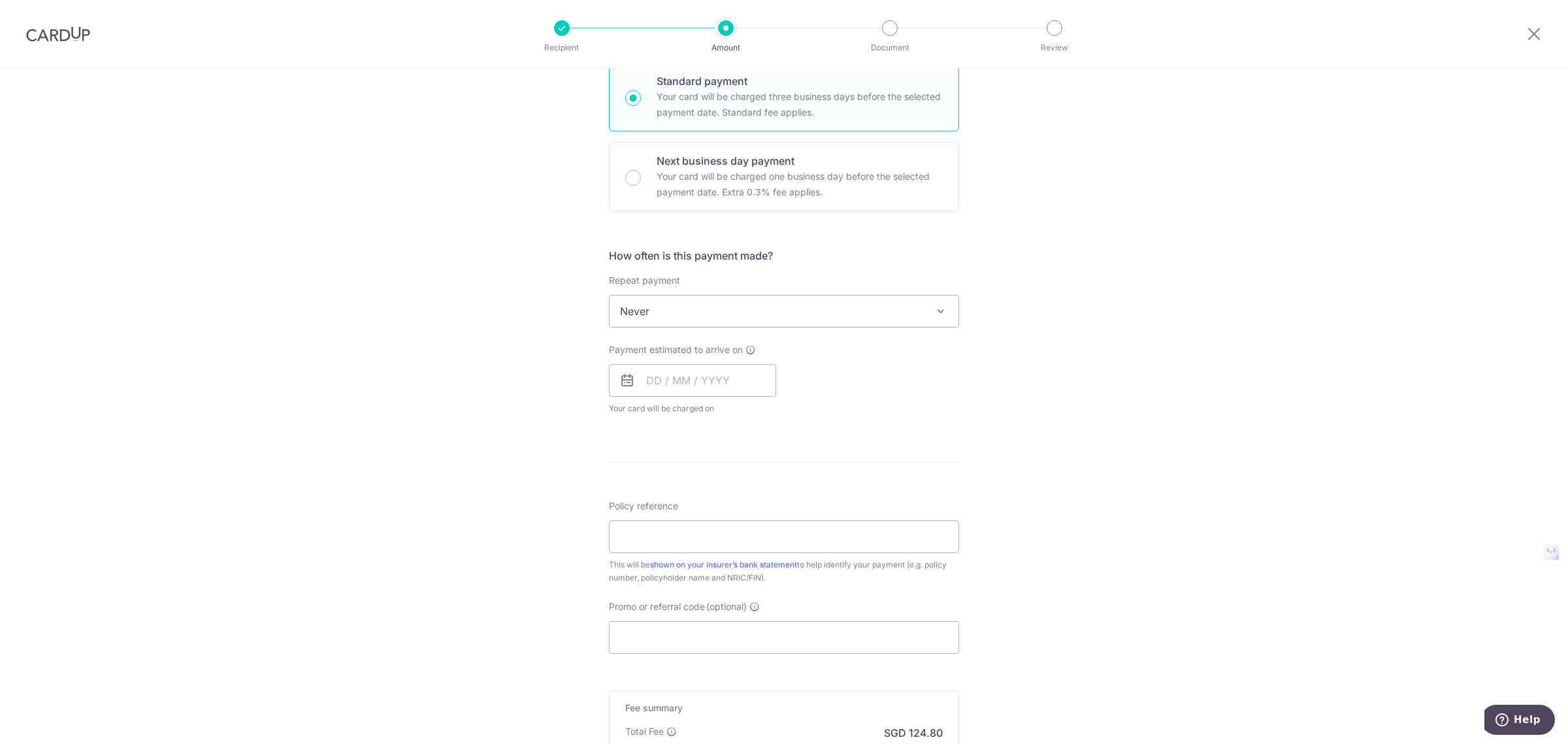
click at [624, 387] on icon at bounding box center [627, 380] width 16 height 16
click at [709, 375] on input "text" at bounding box center [693, 380] width 167 height 32
click at [686, 527] on link "14" at bounding box center [688, 526] width 21 height 21
type input "14/10/2025"
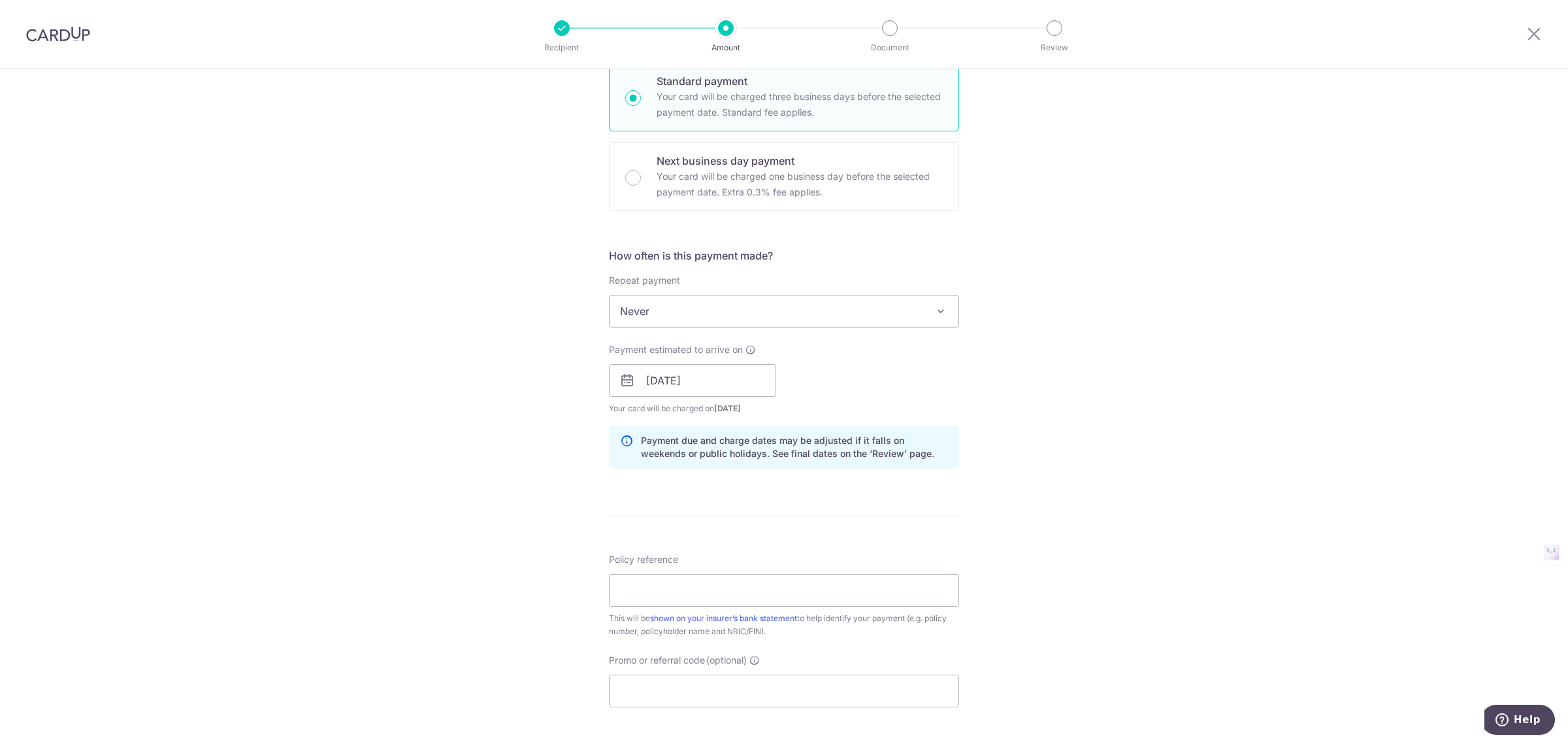
click at [466, 405] on div "Tell us more about your payment Enter payment amount SGD 4,800.00 4800.00 Selec…" at bounding box center [784, 360] width 1568 height 1236
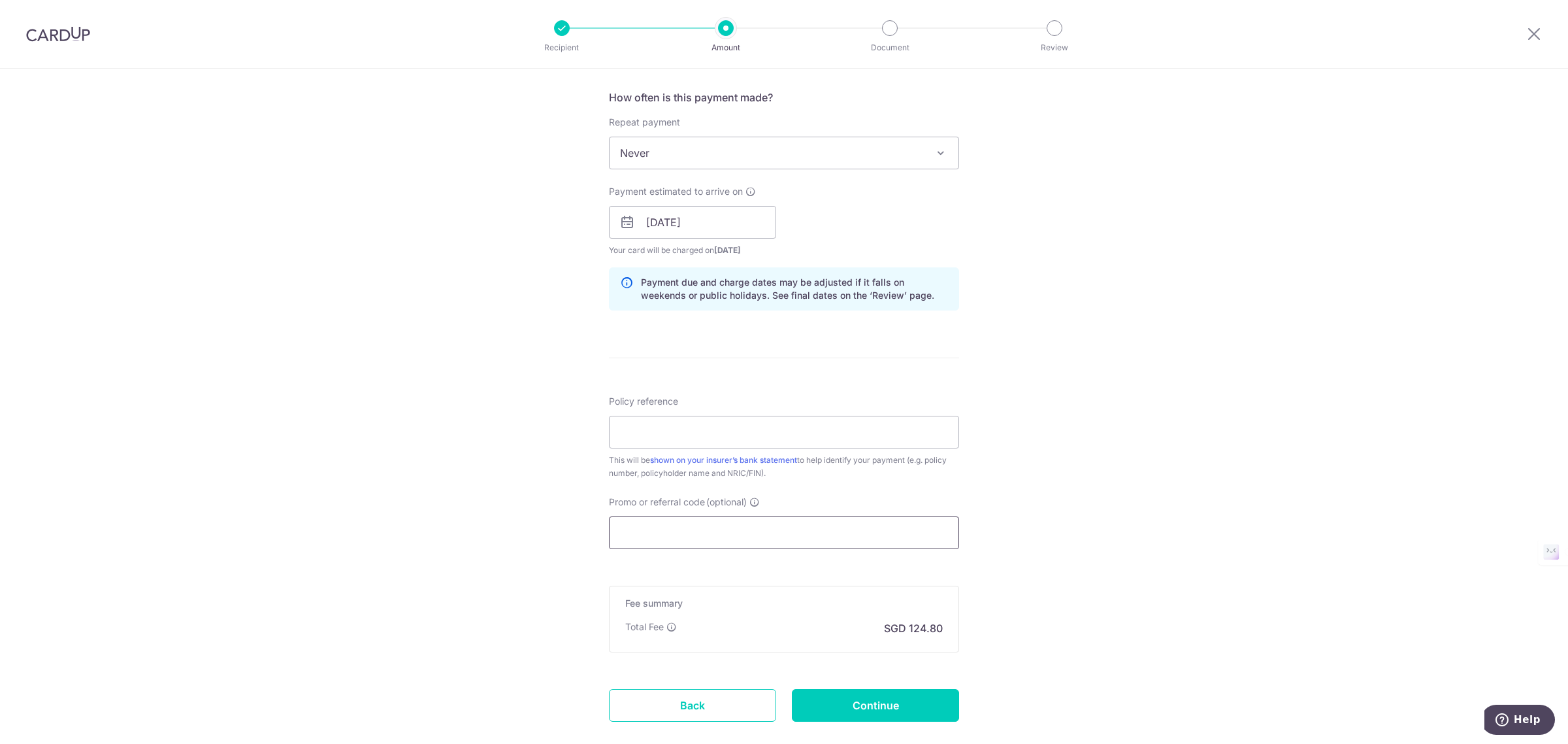
scroll to position [490, 0]
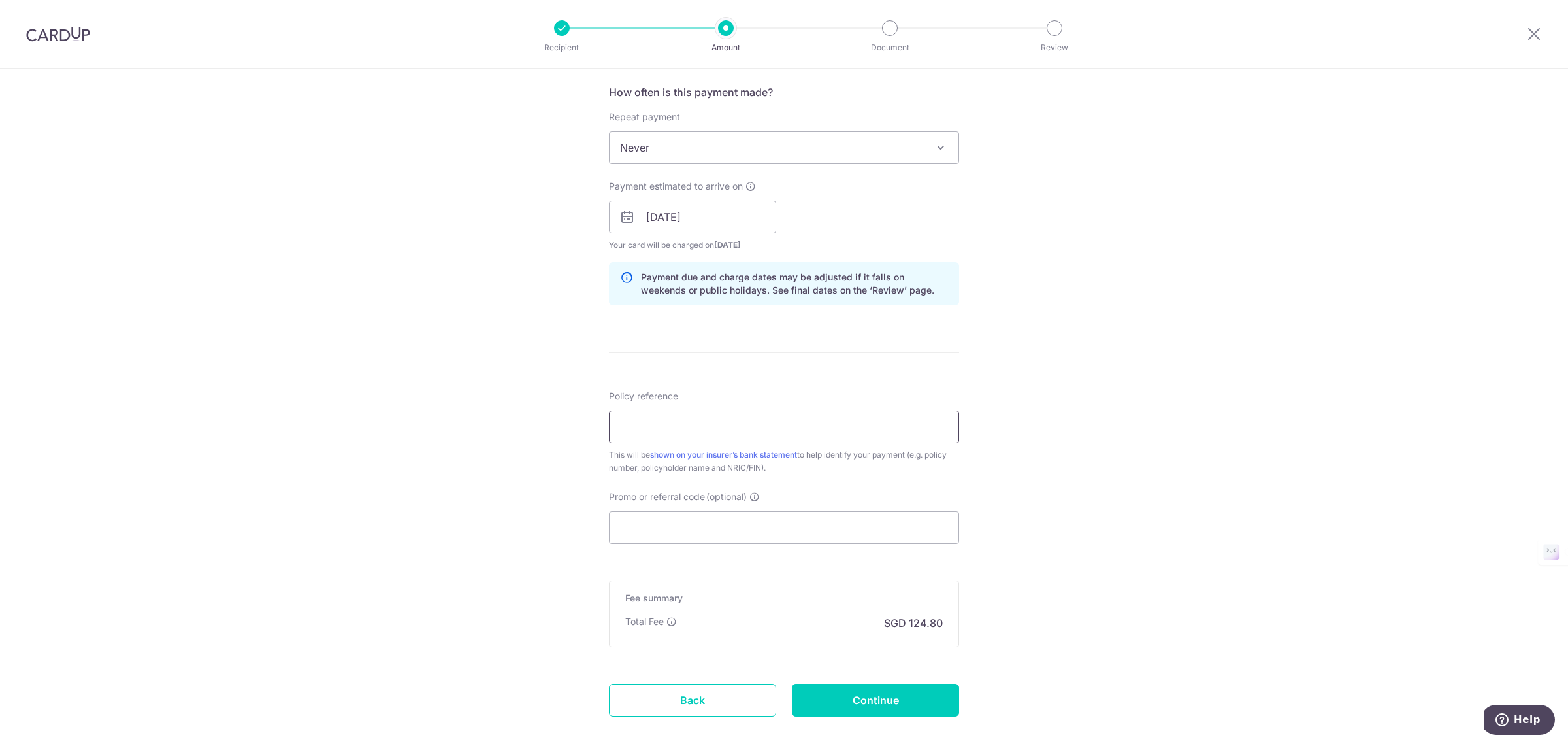
click at [664, 420] on input "Policy reference" at bounding box center [784, 427] width 351 height 32
type input "A1130606 PrVantage Assure II"
click at [274, 280] on div "Tell us more about your payment Enter payment amount SGD 4,800.00 4800.00 Selec…" at bounding box center [784, 196] width 1568 height 1236
click at [684, 527] on input "Promo or referral code (optional)" at bounding box center [784, 527] width 351 height 32
paste input "OFF225"
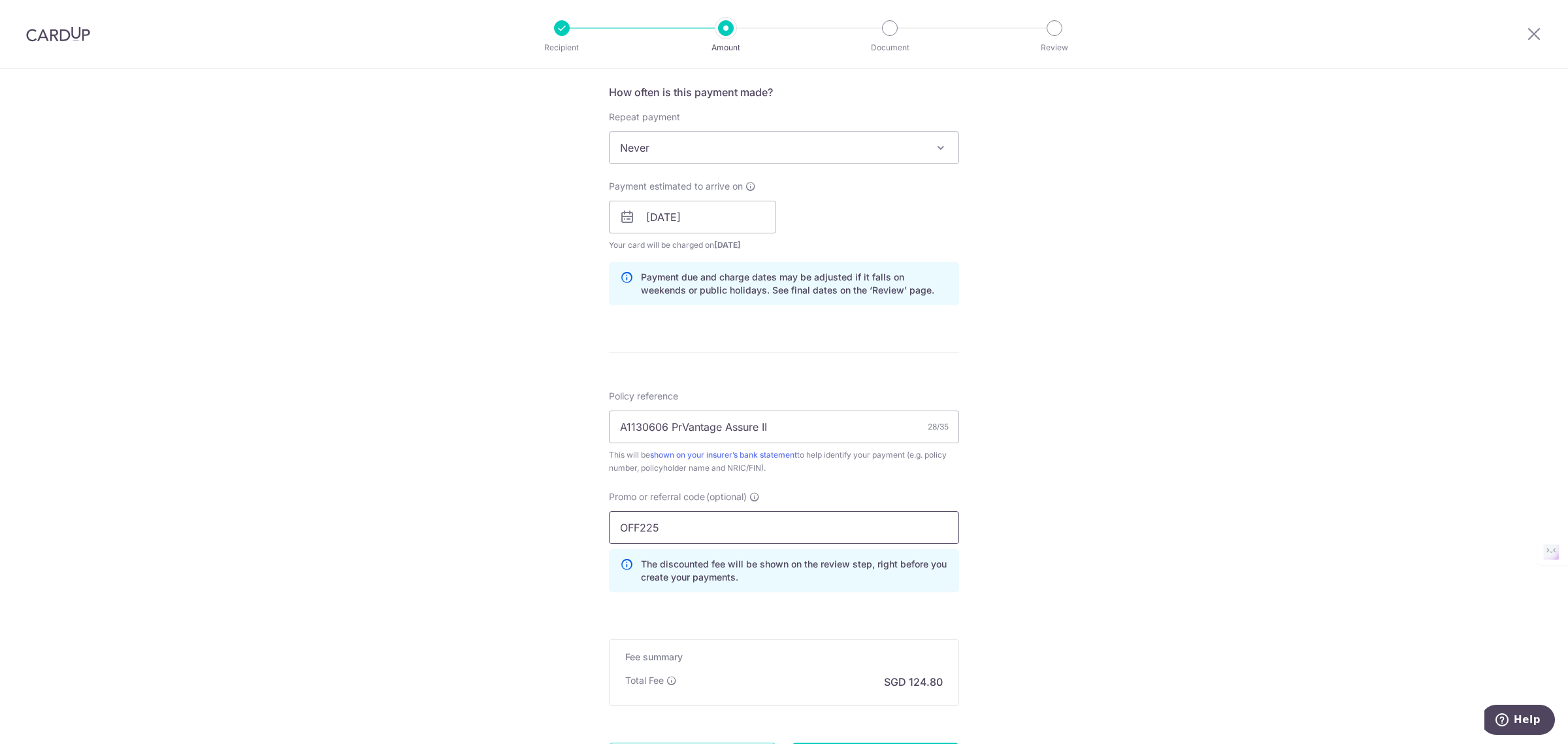
type input "OFF225"
click at [536, 519] on div "Tell us more about your payment Enter payment amount SGD 4,800.00 4800.00 Selec…" at bounding box center [784, 225] width 1568 height 1294
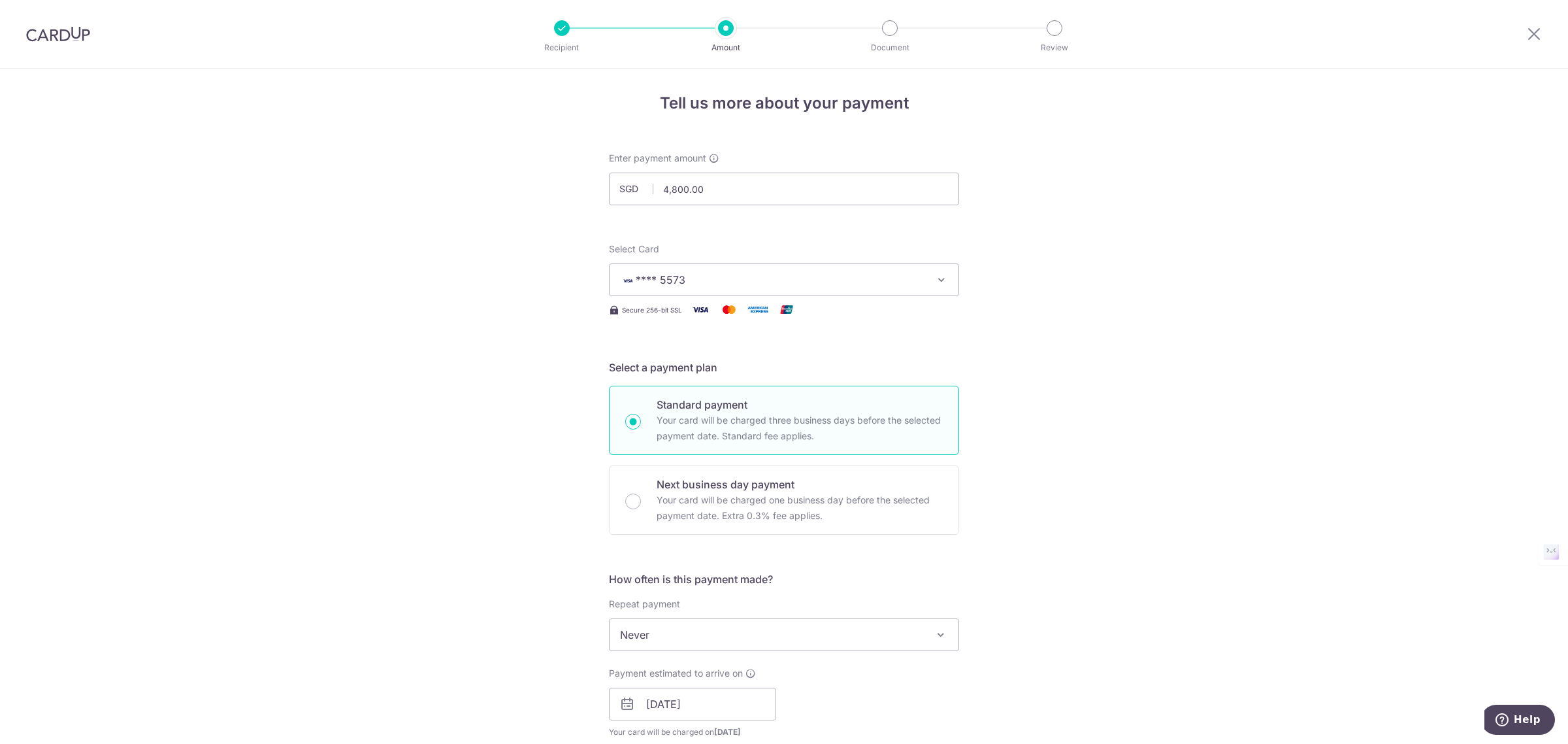
scroll to position [0, 0]
